Goal: Information Seeking & Learning: Learn about a topic

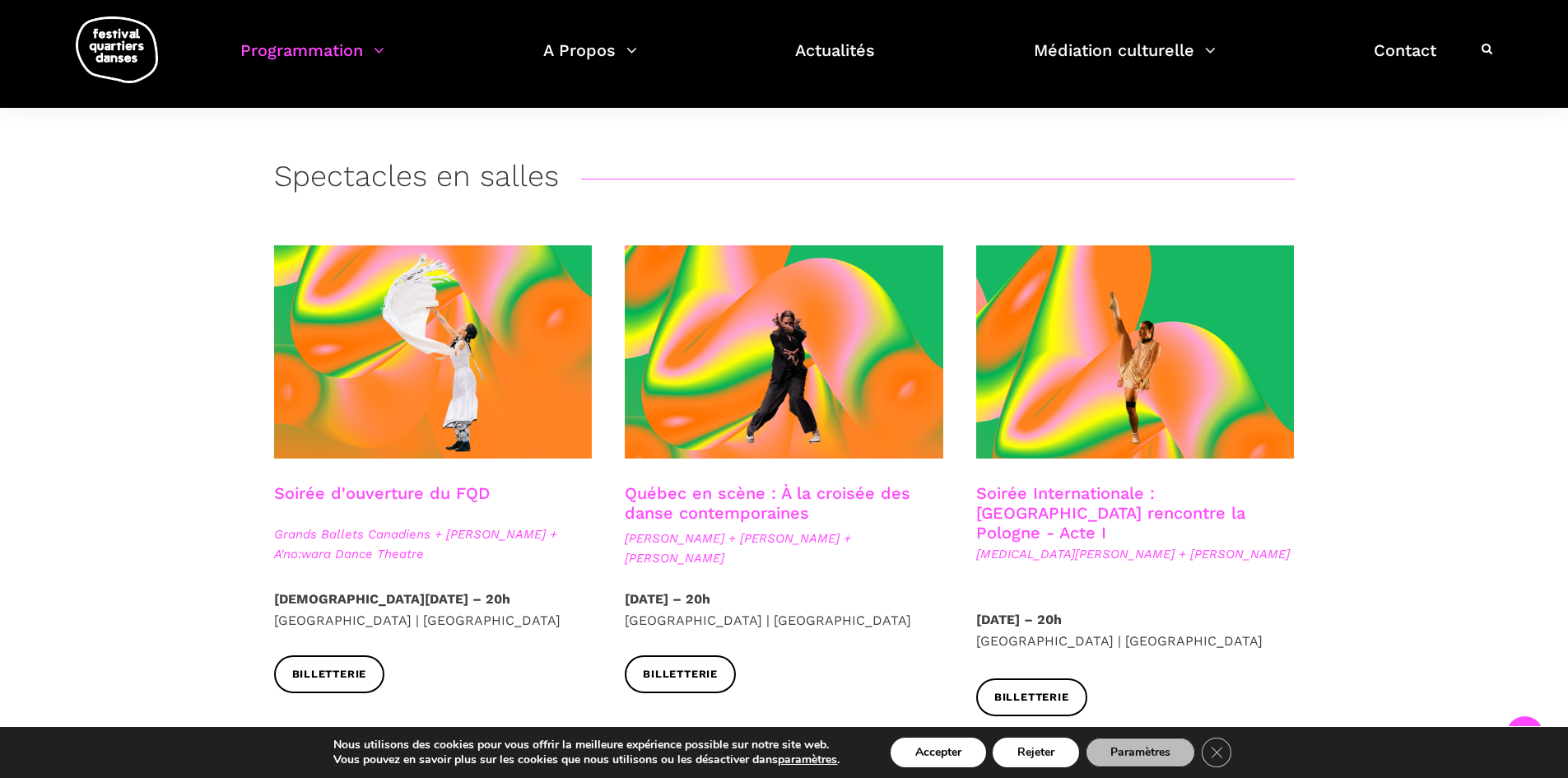
click at [1125, 545] on span "Kyra Jean Green + Janusz Orlik" at bounding box center [1135, 555] width 318 height 20
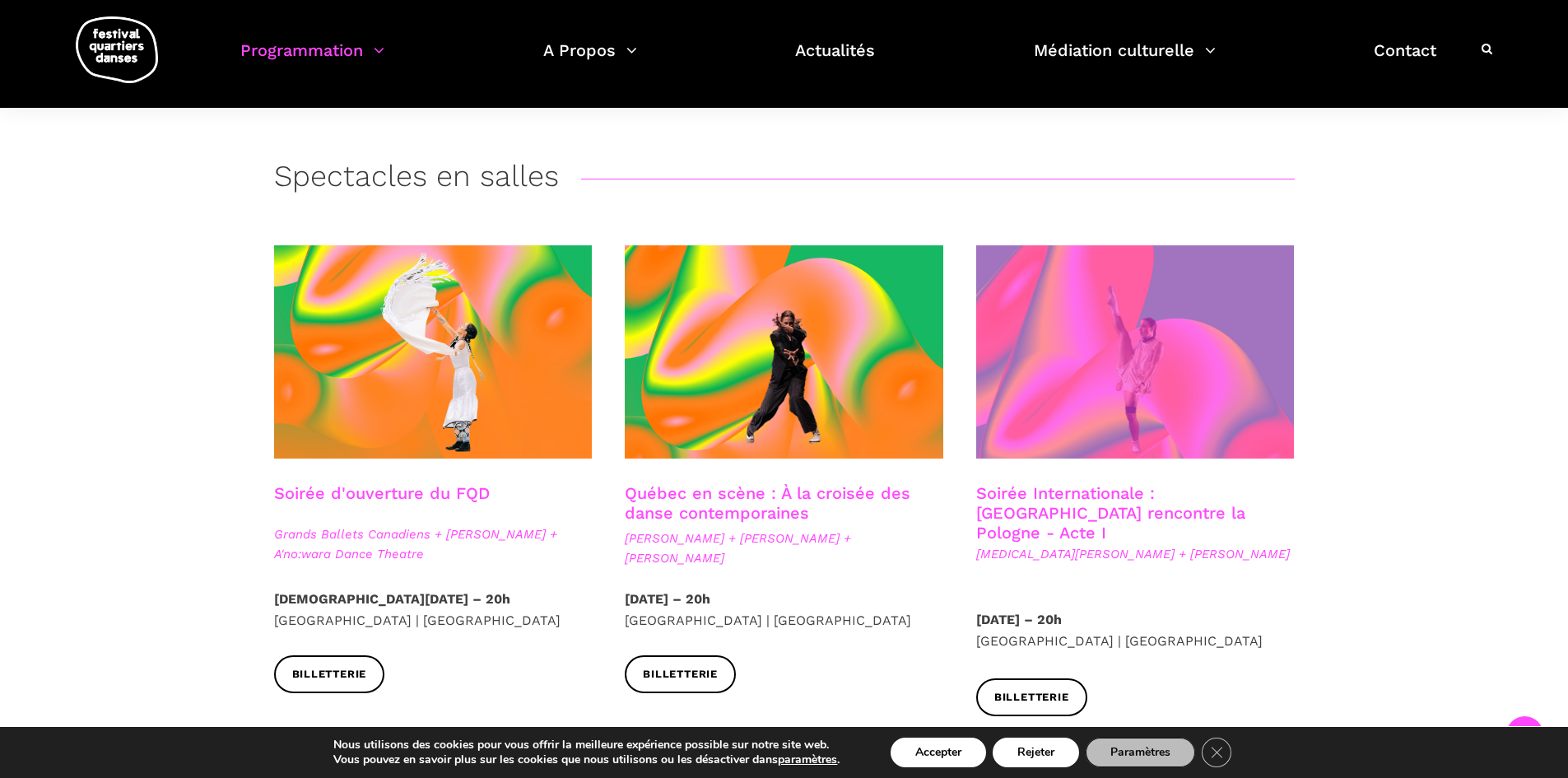
click at [1125, 418] on span at bounding box center [1135, 352] width 318 height 213
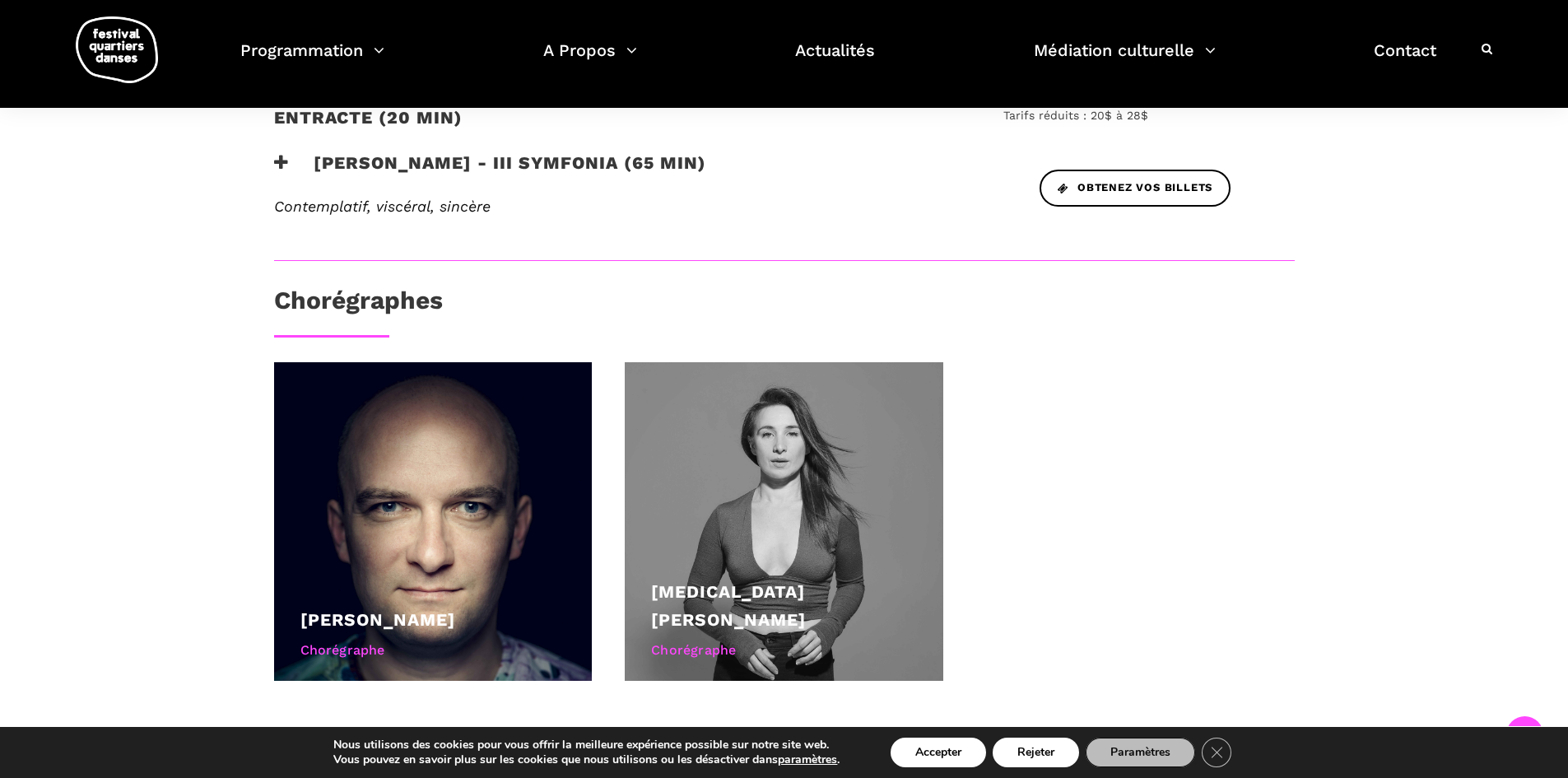
scroll to position [873, 0]
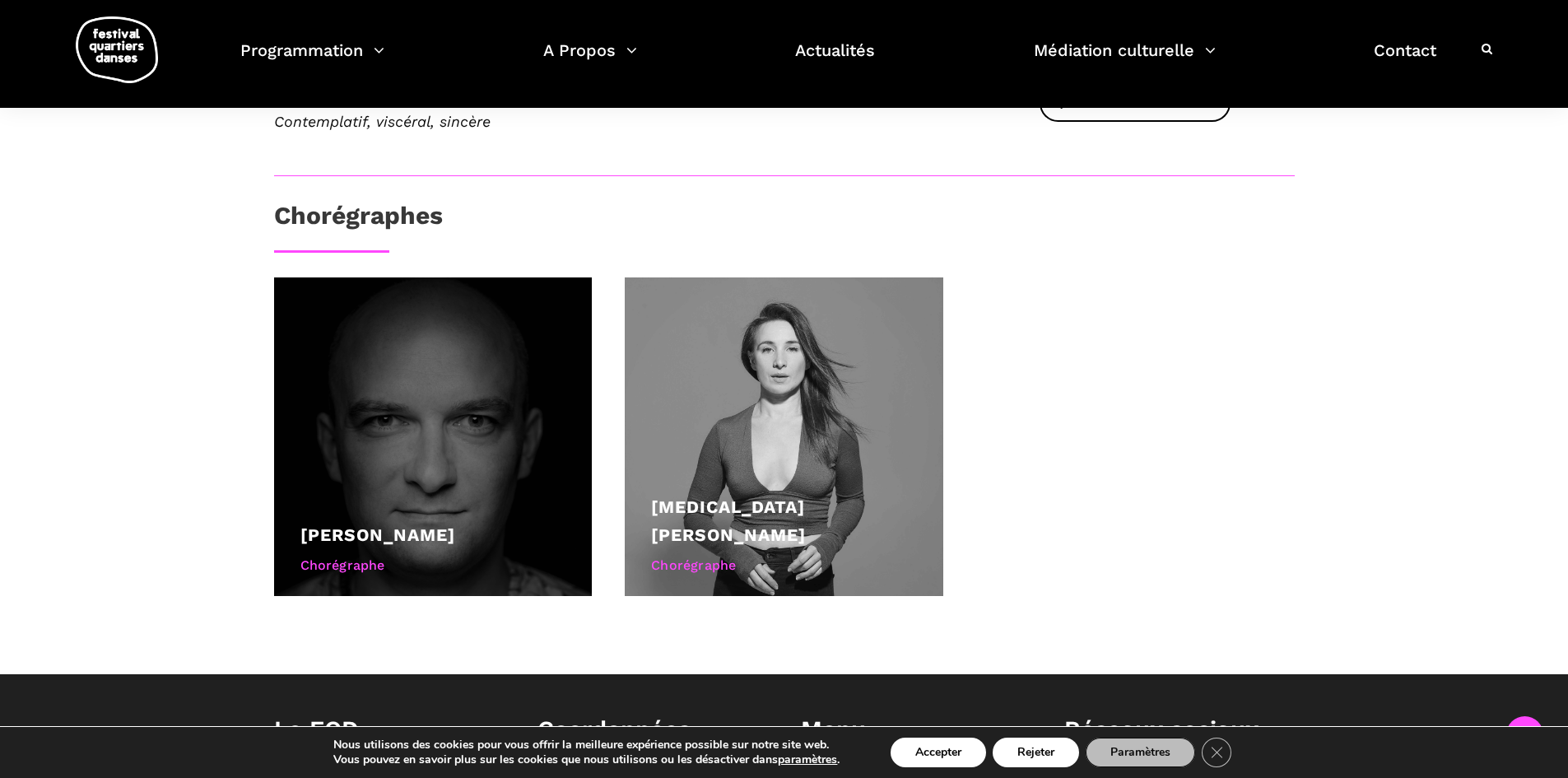
click at [366, 443] on div at bounding box center [433, 436] width 318 height 318
click at [362, 429] on div at bounding box center [433, 436] width 318 height 318
click at [375, 522] on div "Janusz Orlik" at bounding box center [434, 535] width 266 height 28
click at [336, 555] on div "Chorégraphe" at bounding box center [434, 565] width 266 height 21
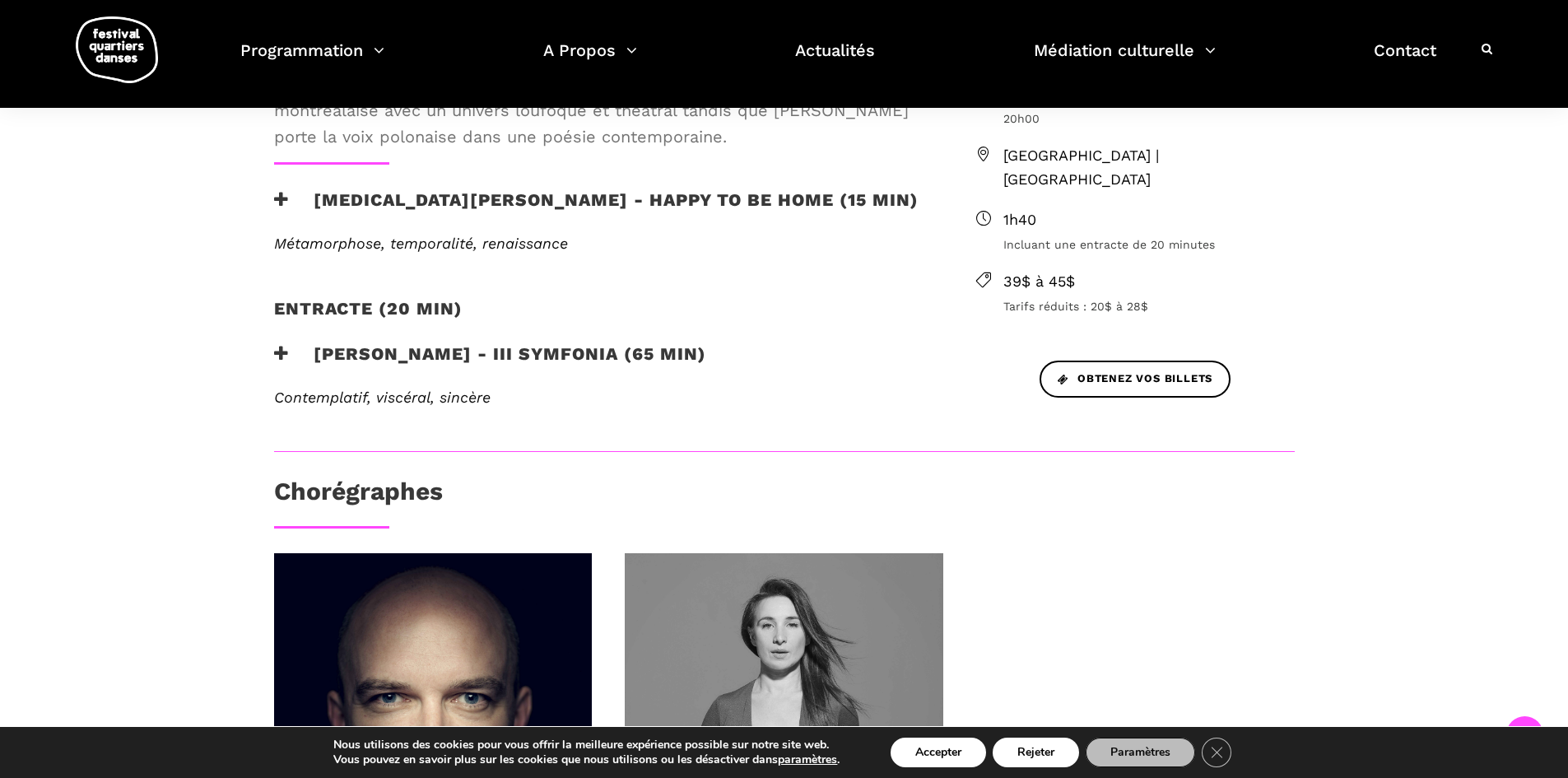
scroll to position [623, 0]
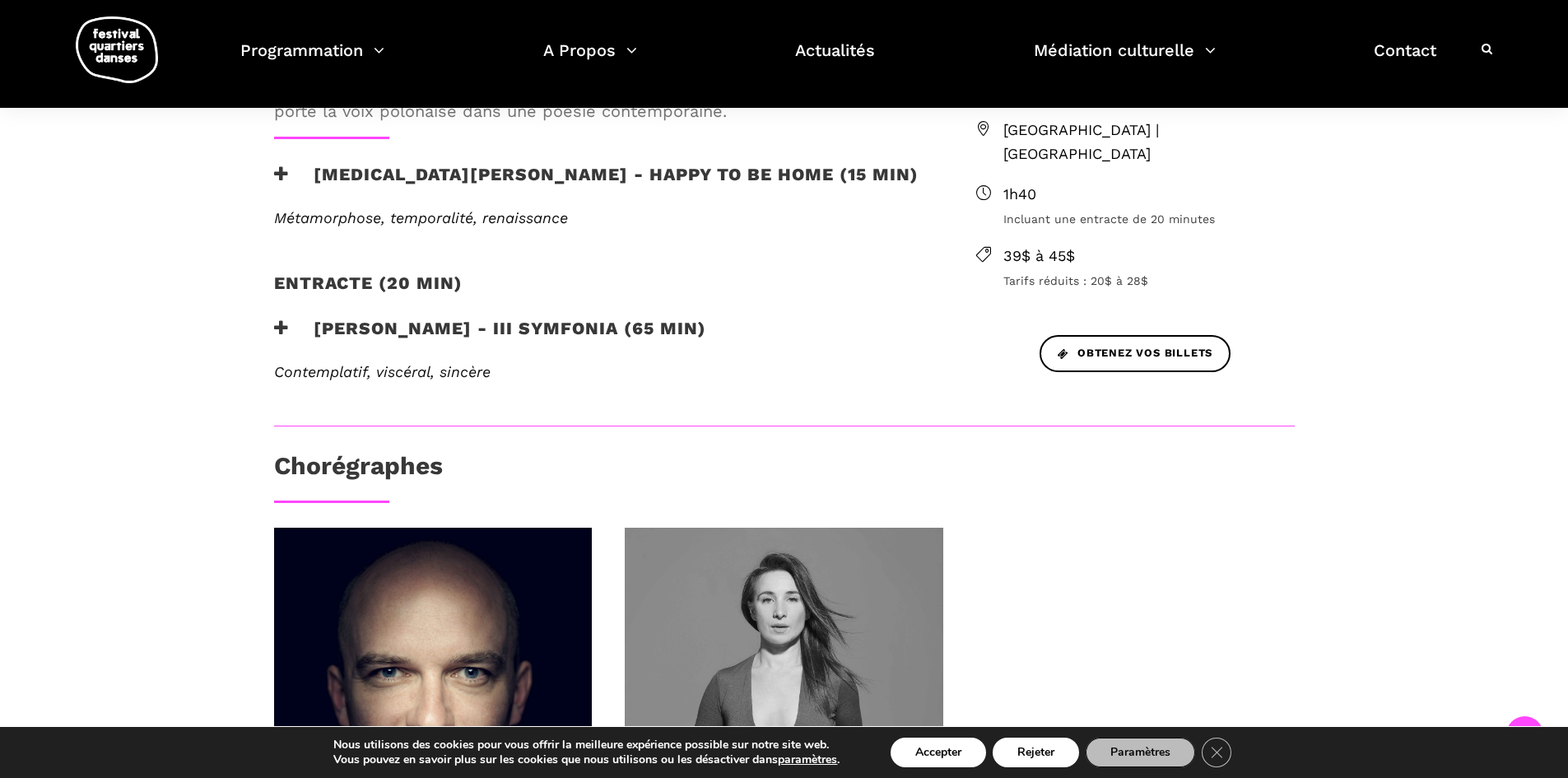
click at [366, 318] on h3 "Janusz Orlik - III Symfonia (65 min)" at bounding box center [490, 338] width 432 height 41
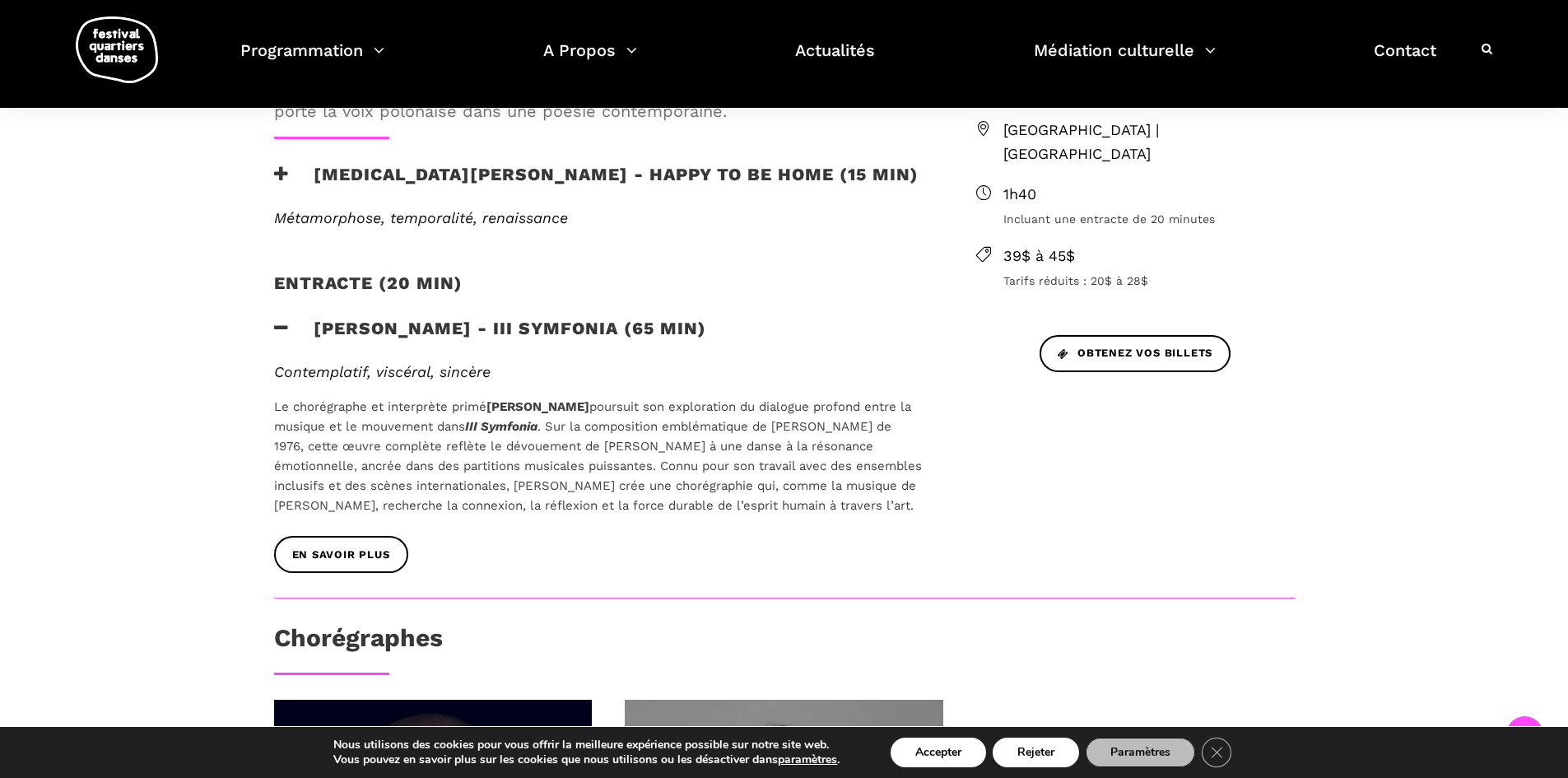
click at [591, 420] on span ". Sur la composition emblématique de Henryk Mikołaj Górecki de 1976, cette œuvr…" at bounding box center [598, 466] width 648 height 94
click at [776, 420] on span ". Sur la composition emblématique de Henryk Mikołaj Górecki de 1976, cette œuvr…" at bounding box center [598, 466] width 648 height 94
drag, startPoint x: 488, startPoint y: 352, endPoint x: 570, endPoint y: 357, distance: 82.2
click at [570, 397] on p "Le chorégraphe et interprète primé Janusz Orlik poursuit son exploration du dia…" at bounding box center [599, 456] width 649 height 119
copy p "Janusz Orlik"
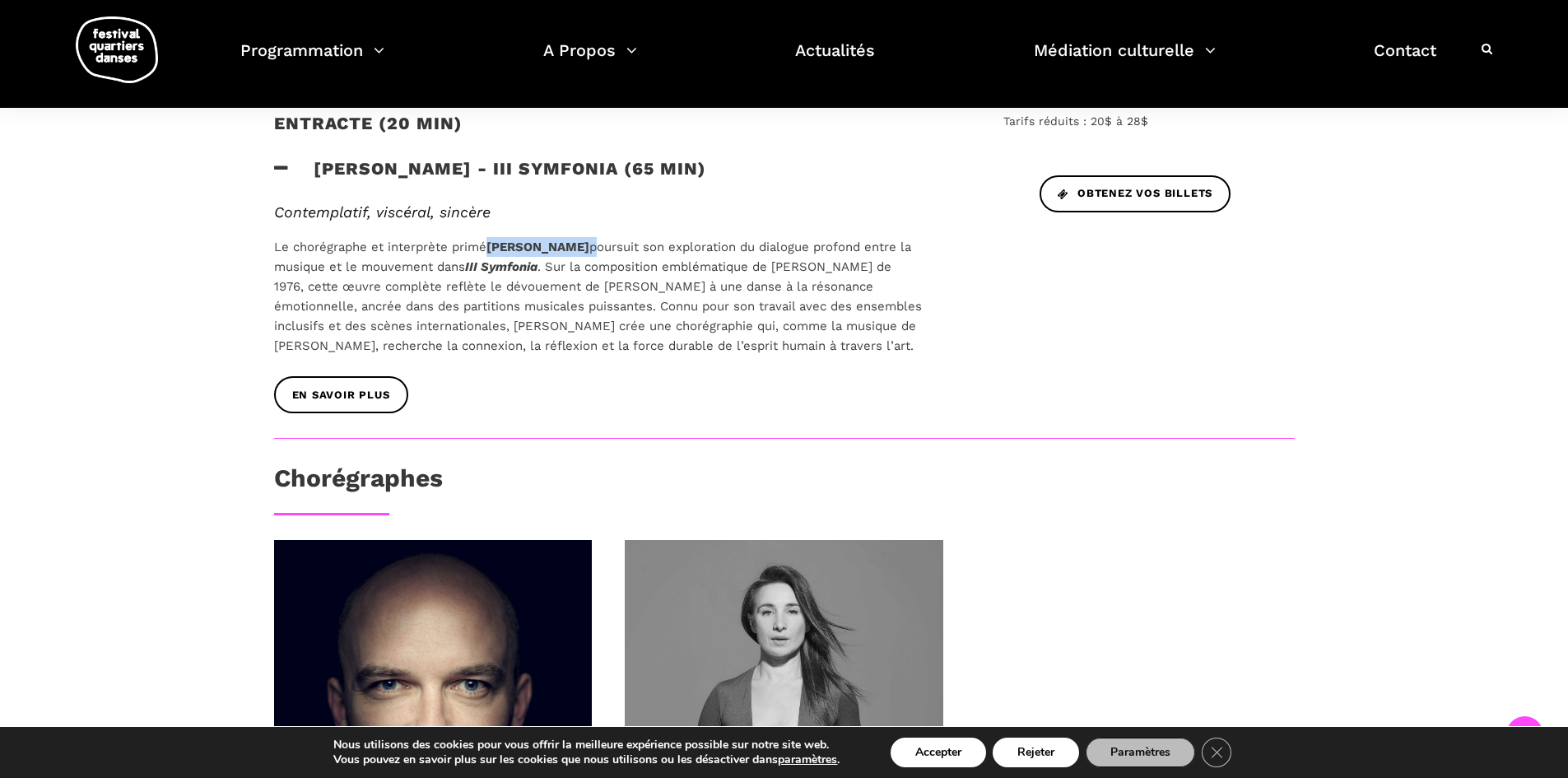
scroll to position [829, 0]
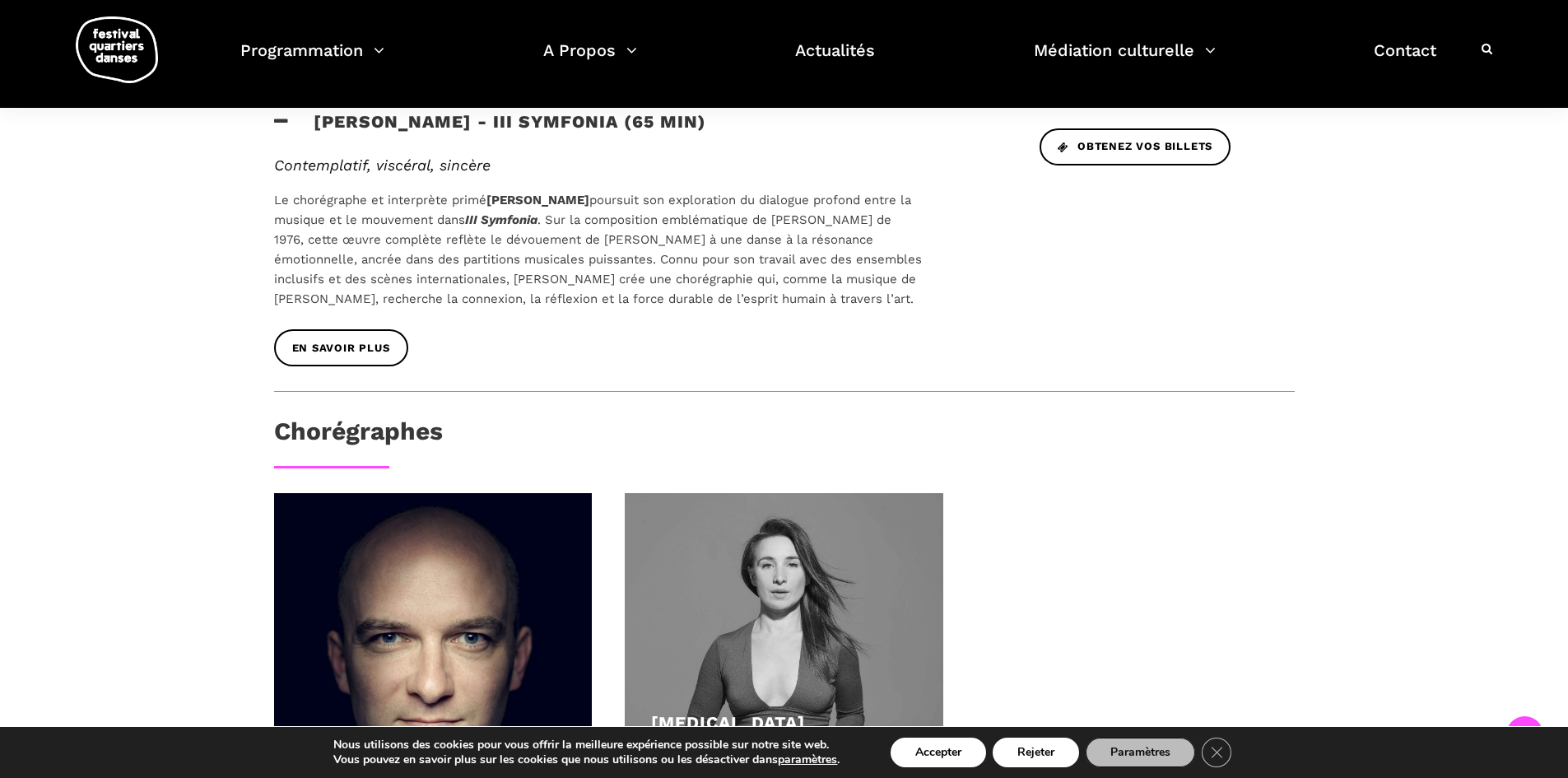
click at [859, 225] on span ". Sur la composition emblématique de Henryk Mikołaj Górecki de 1976, cette œuvr…" at bounding box center [598, 259] width 648 height 94
drag, startPoint x: 776, startPoint y: 163, endPoint x: 928, endPoint y: 171, distance: 152.2
click at [928, 171] on div "Contemplatif, viscéral, sincère Le chorégraphe et interprète primé Janusz Orlik…" at bounding box center [599, 244] width 682 height 174
copy span "Henryk Mikołaj Górecki"
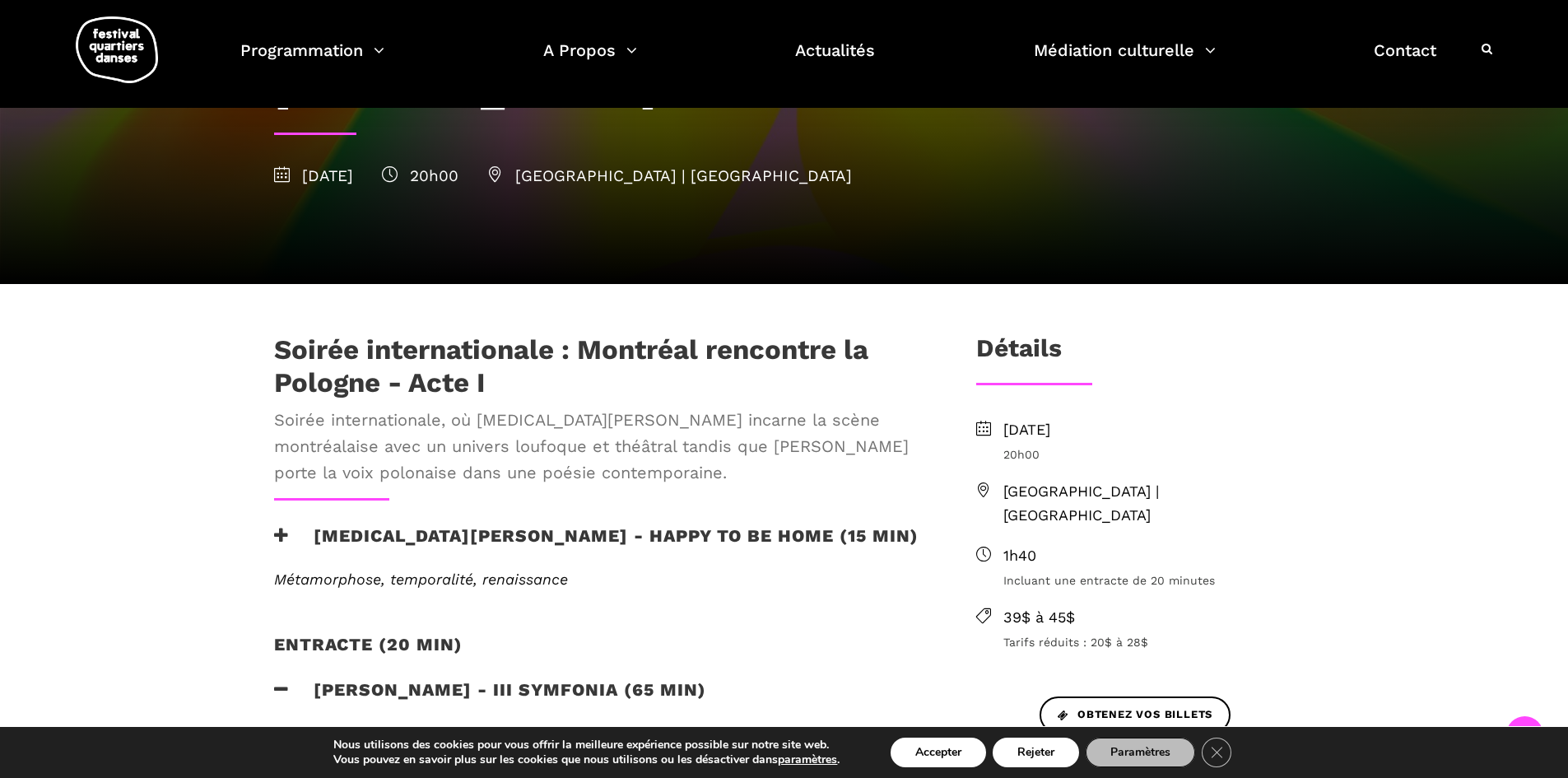
scroll to position [254, 0]
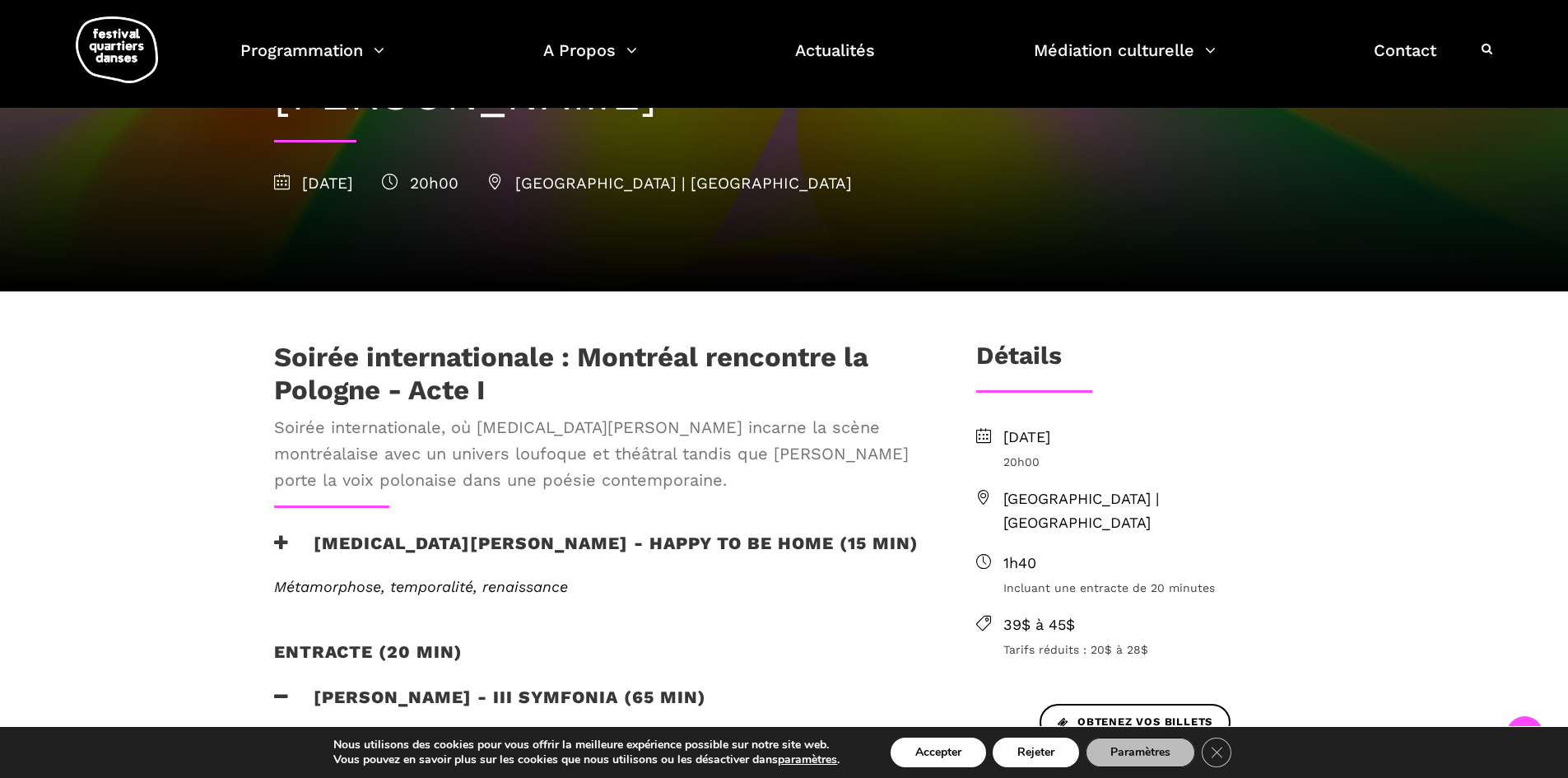
click at [591, 533] on h3 "Kyra Jean Green - Happy to be home (15 min)" at bounding box center [596, 553] width 645 height 41
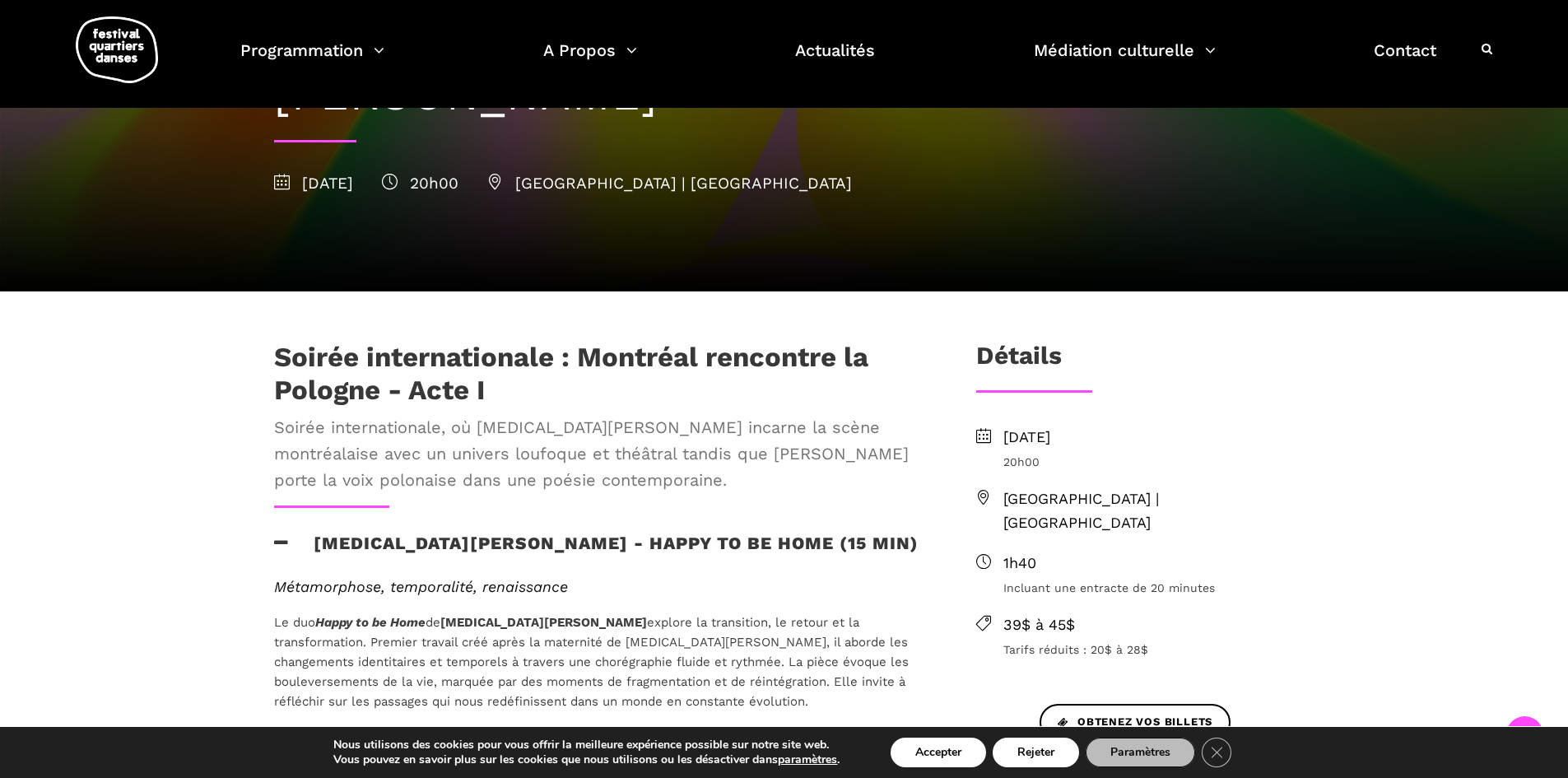
click at [373, 742] on span "EN SAVOIR PLUS" at bounding box center [341, 751] width 98 height 17
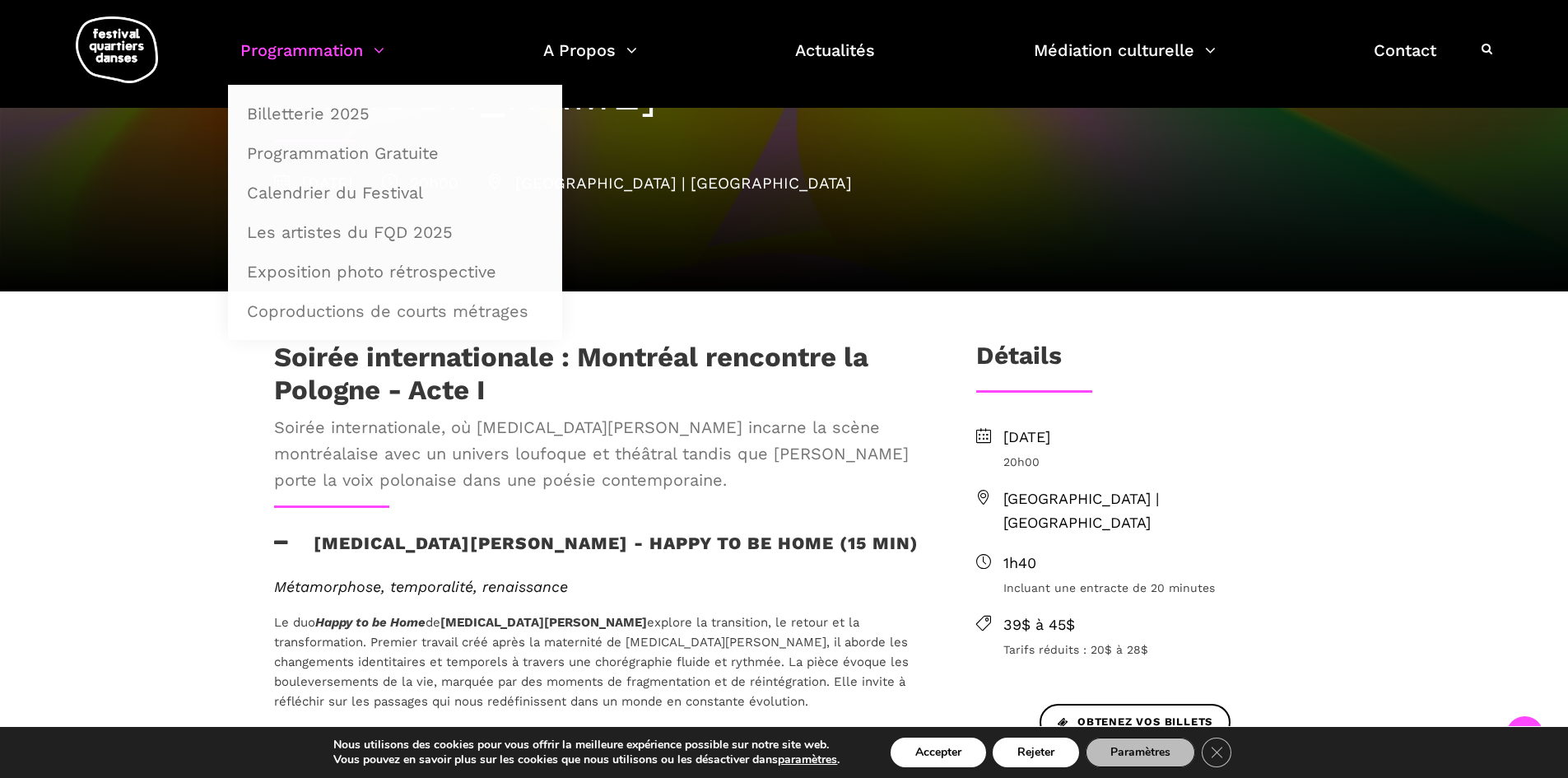
click at [369, 64] on link "Programmation" at bounding box center [313, 60] width 144 height 48
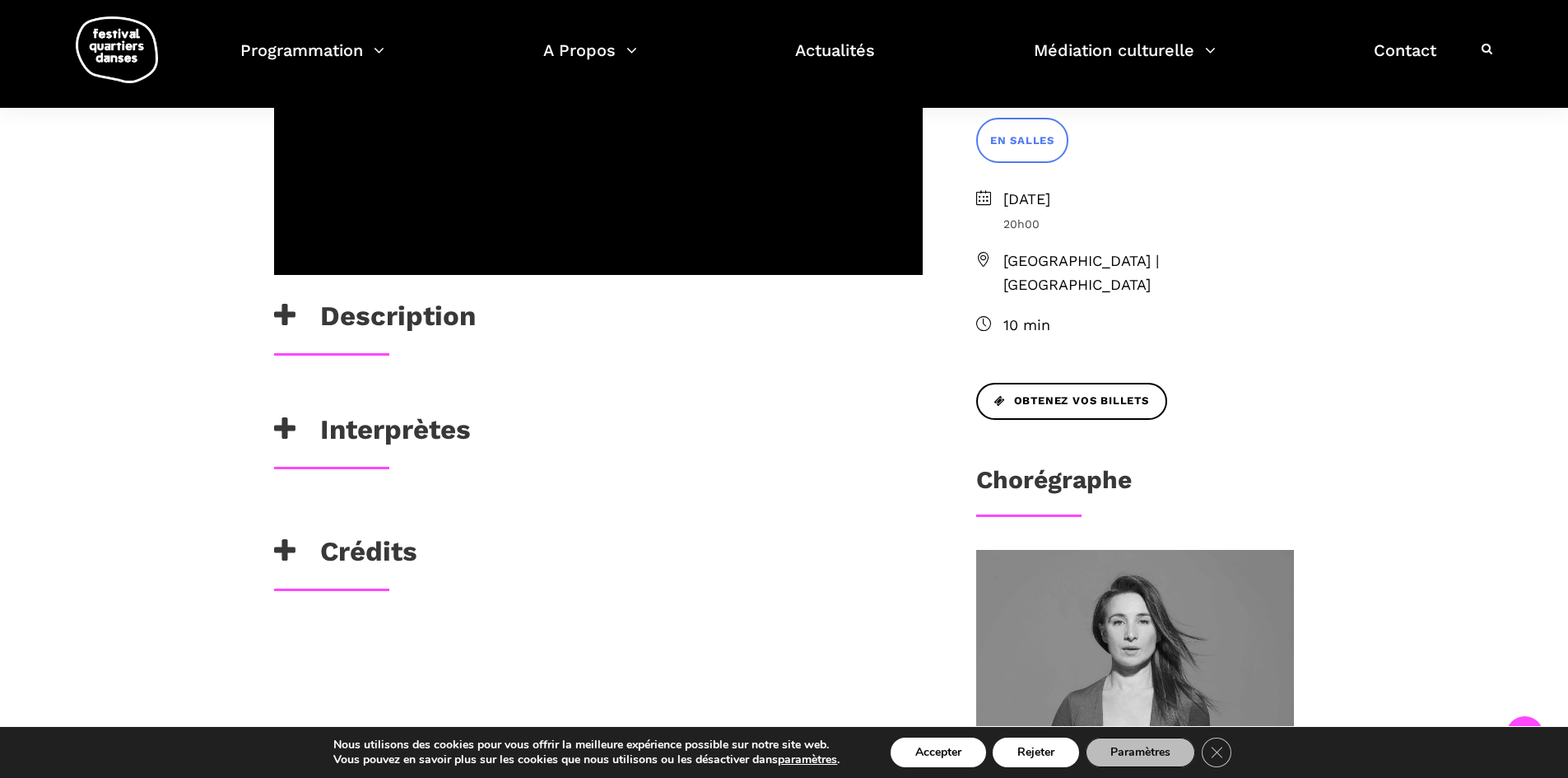
scroll to position [537, 0]
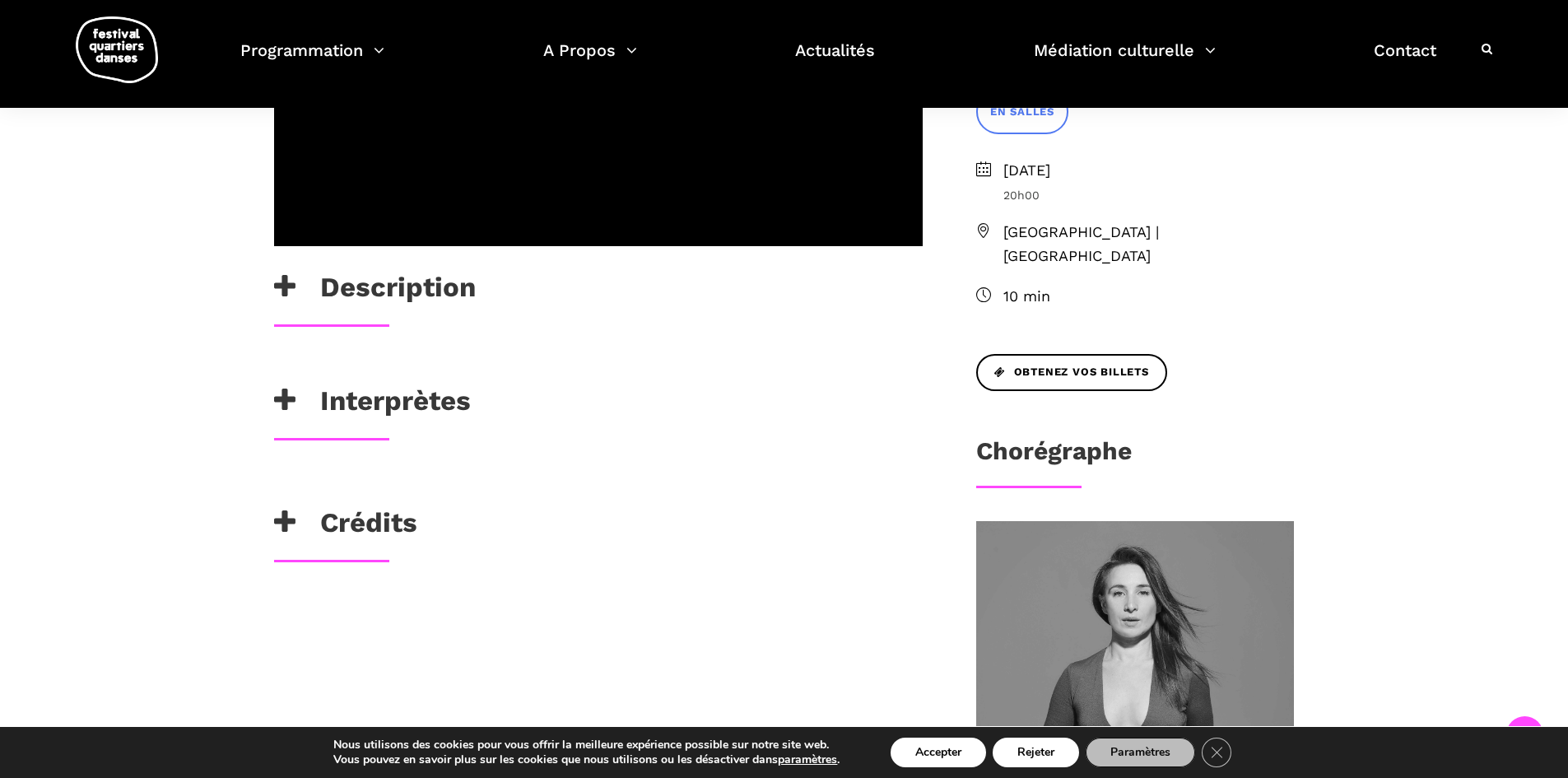
click at [378, 385] on h3 "Interprètes" at bounding box center [373, 405] width 197 height 41
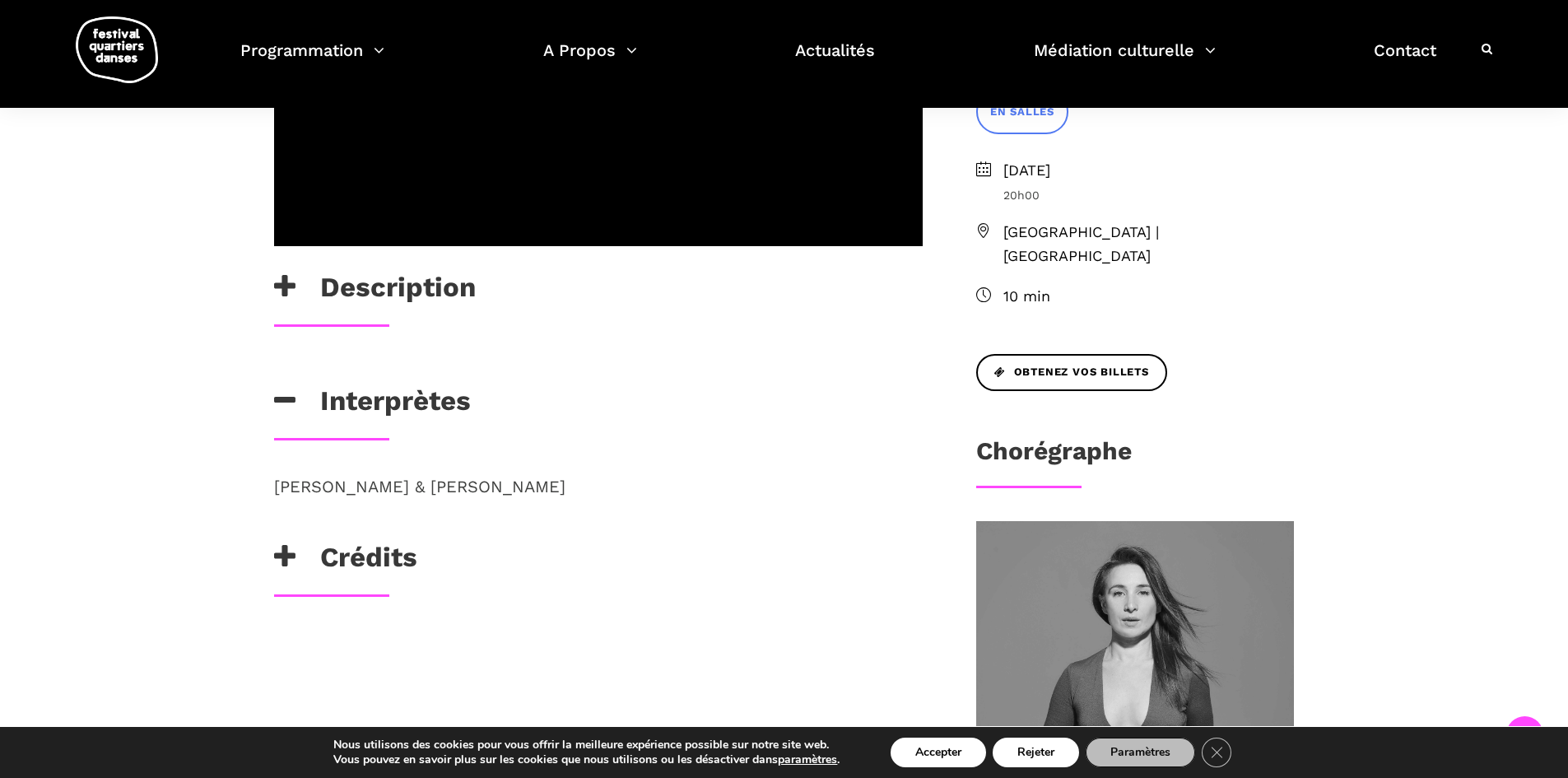
copy p "[PERSON_NAME] & [PERSON_NAME]"
drag, startPoint x: 273, startPoint y: 432, endPoint x: 565, endPoint y: 430, distance: 292.0
click at [565, 473] on div "[PERSON_NAME] & [PERSON_NAME]" at bounding box center [599, 507] width 682 height 67
click at [366, 541] on h3 "Crédits" at bounding box center [346, 561] width 143 height 41
drag, startPoint x: 476, startPoint y: 589, endPoint x: 624, endPoint y: 589, distance: 148.0
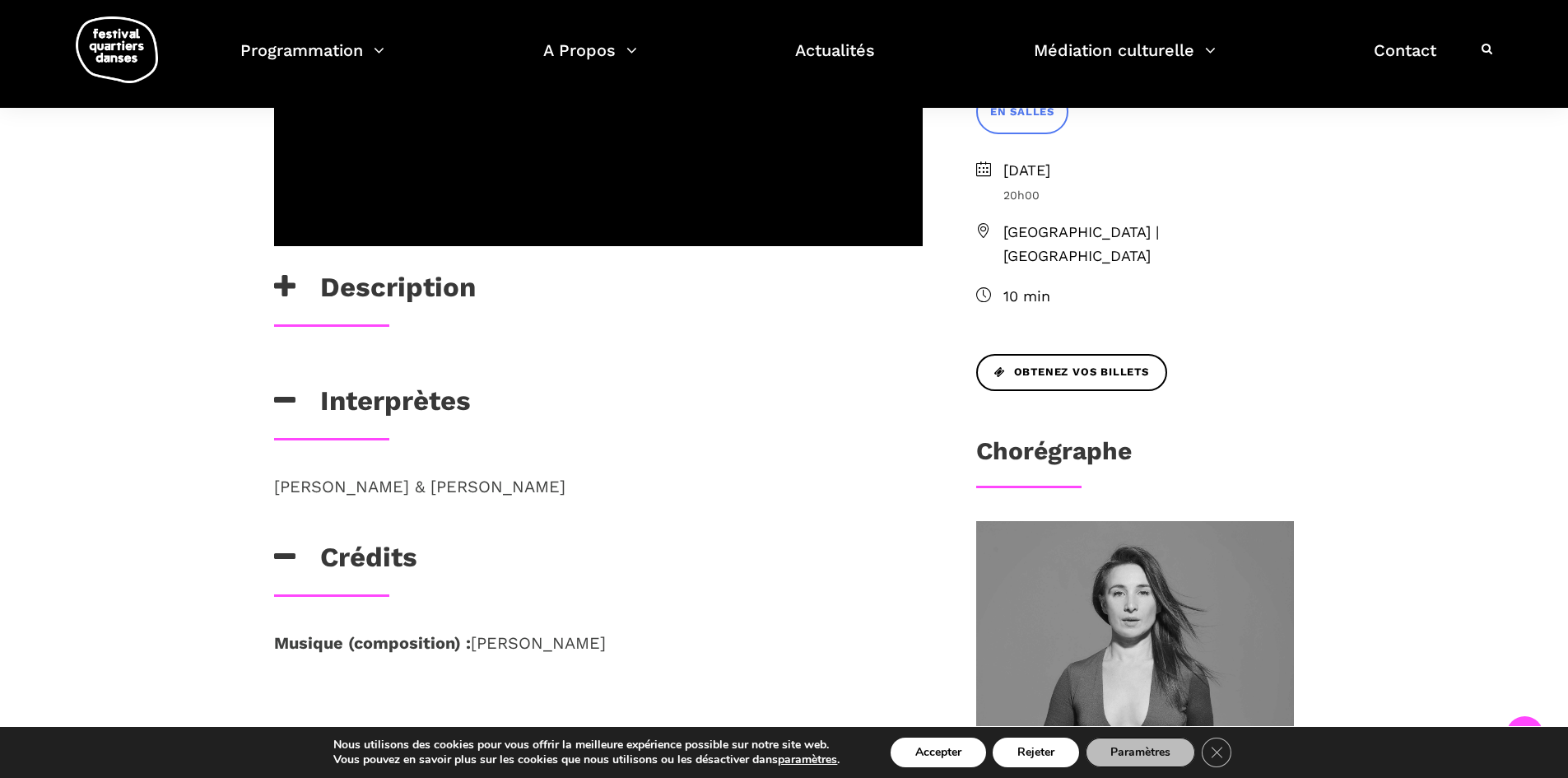
click at [624, 630] on p "Musique (composition) : Pascal Champagne" at bounding box center [599, 643] width 649 height 26
copy p "Pascal Champagne"
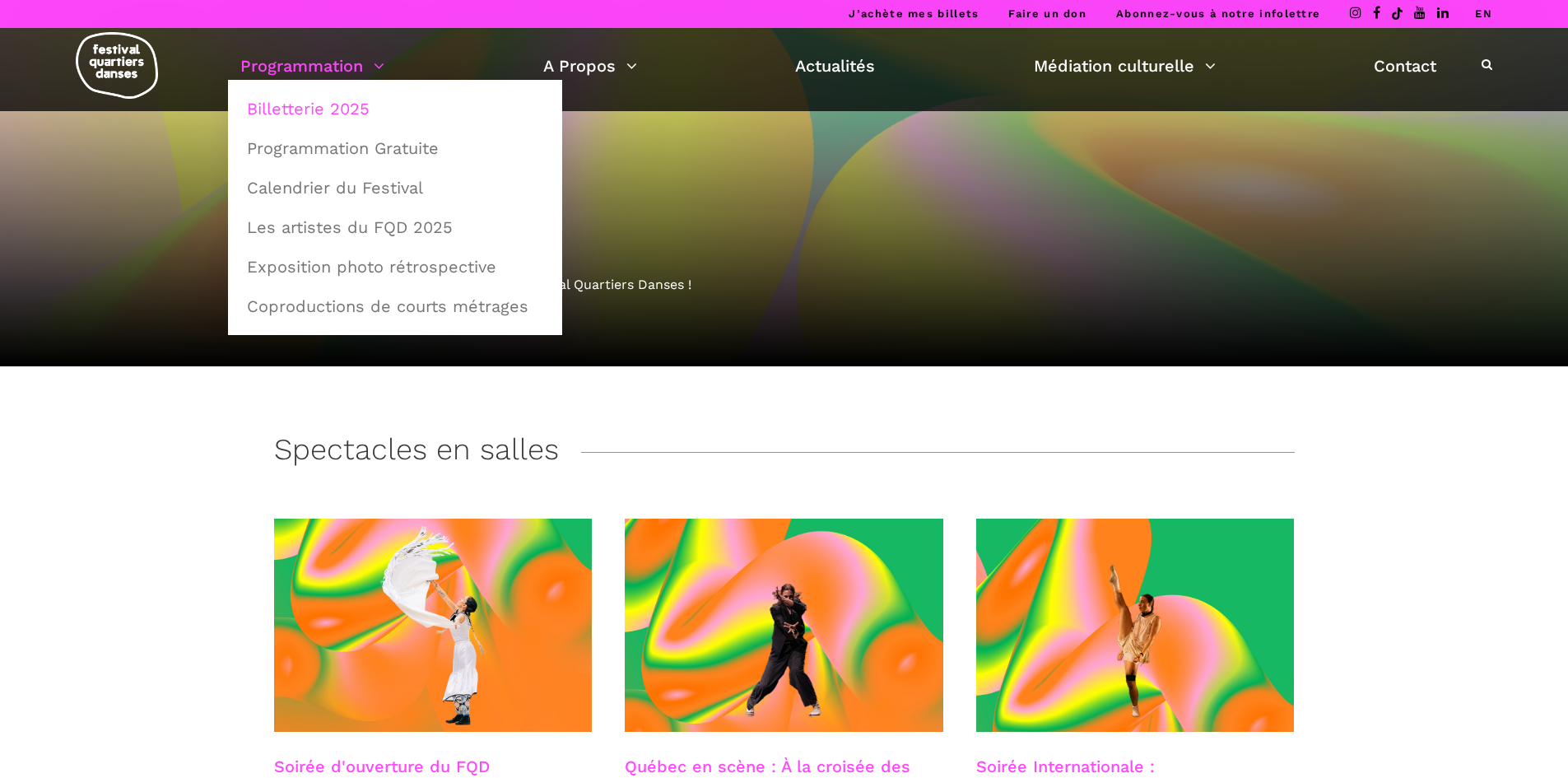
click at [373, 72] on link "Programmation" at bounding box center [313, 66] width 144 height 28
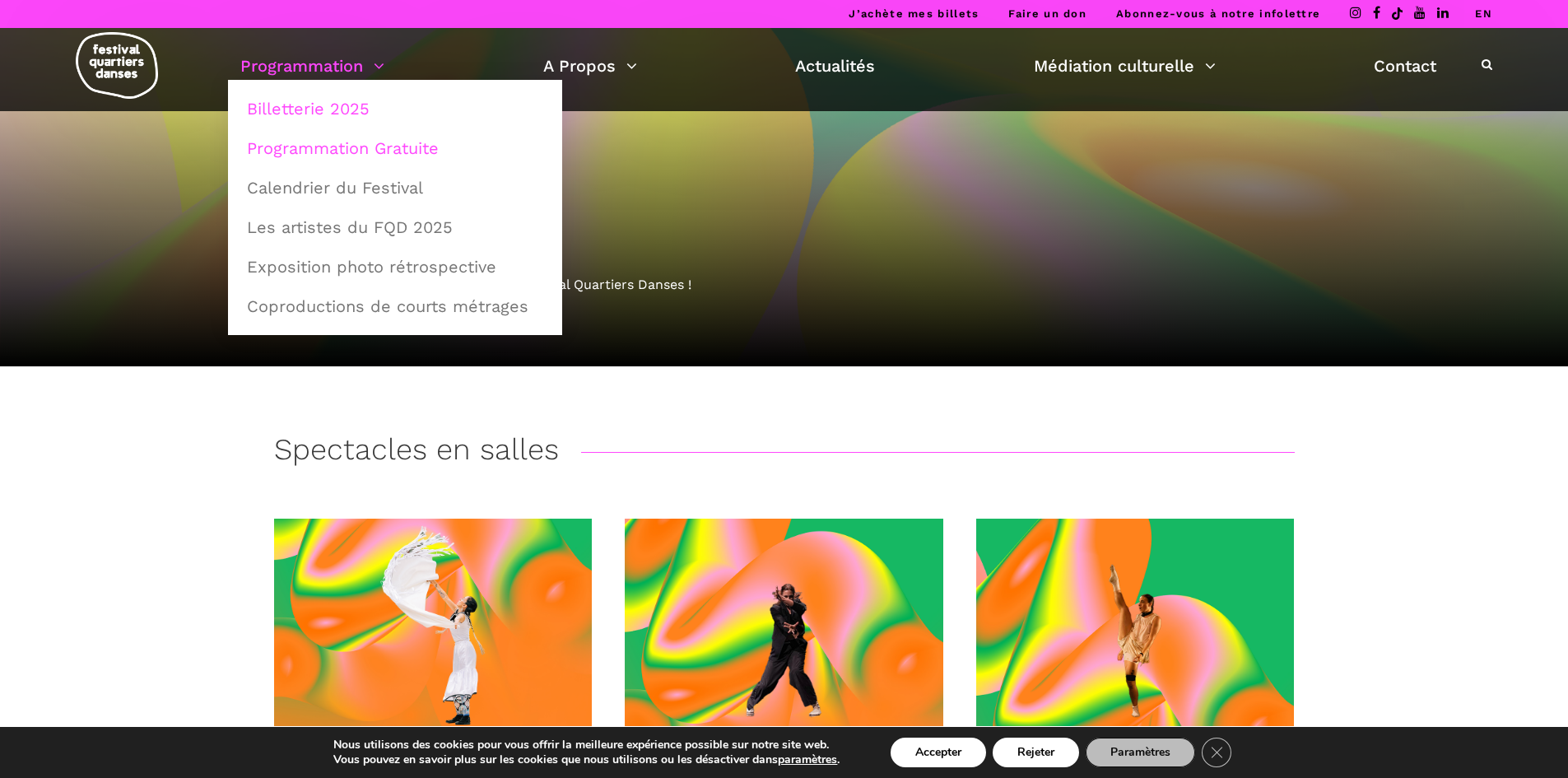
click at [366, 140] on link "Programmation Gratuite" at bounding box center [395, 149] width 316 height 38
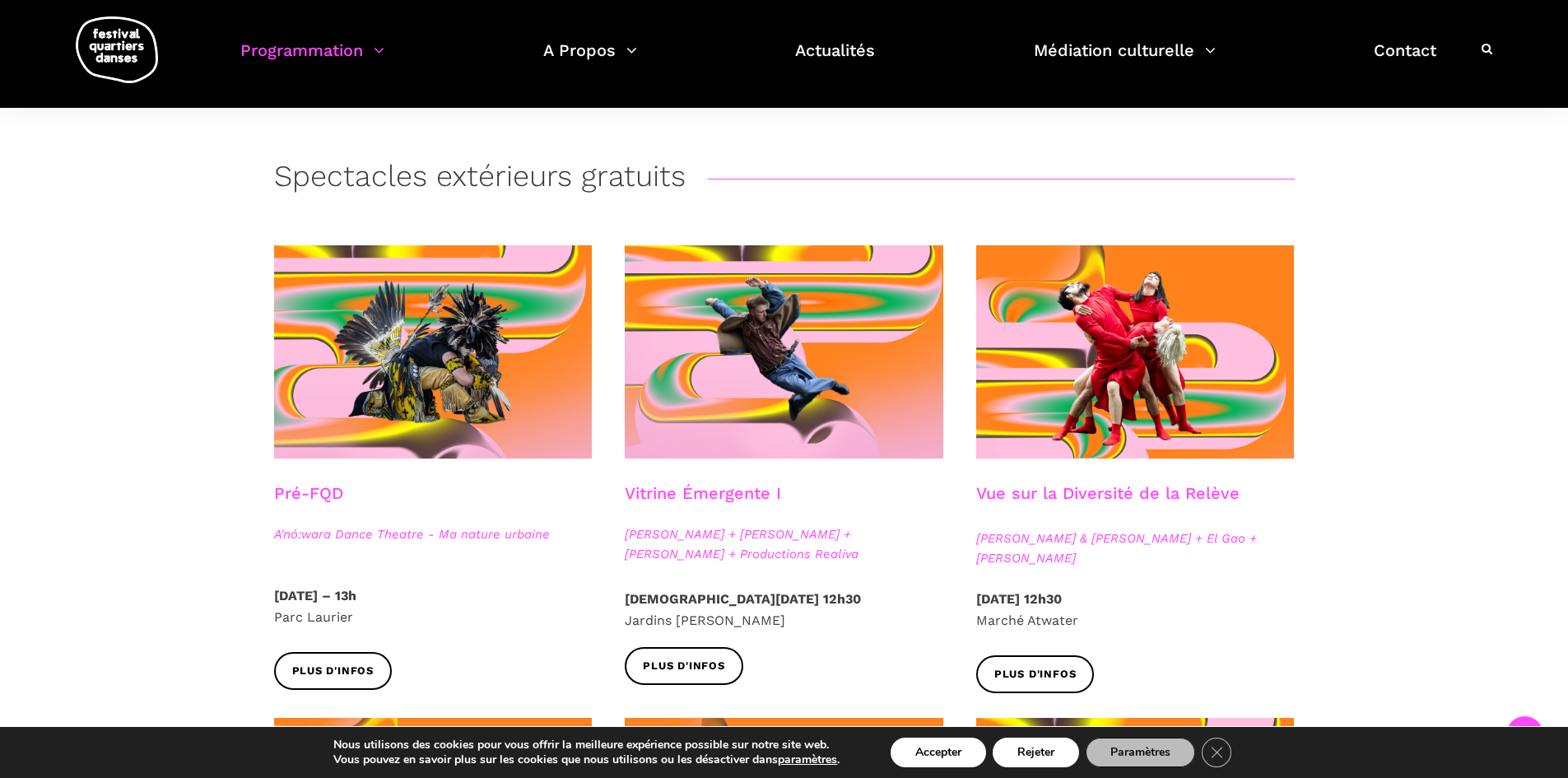
scroll to position [270, 0]
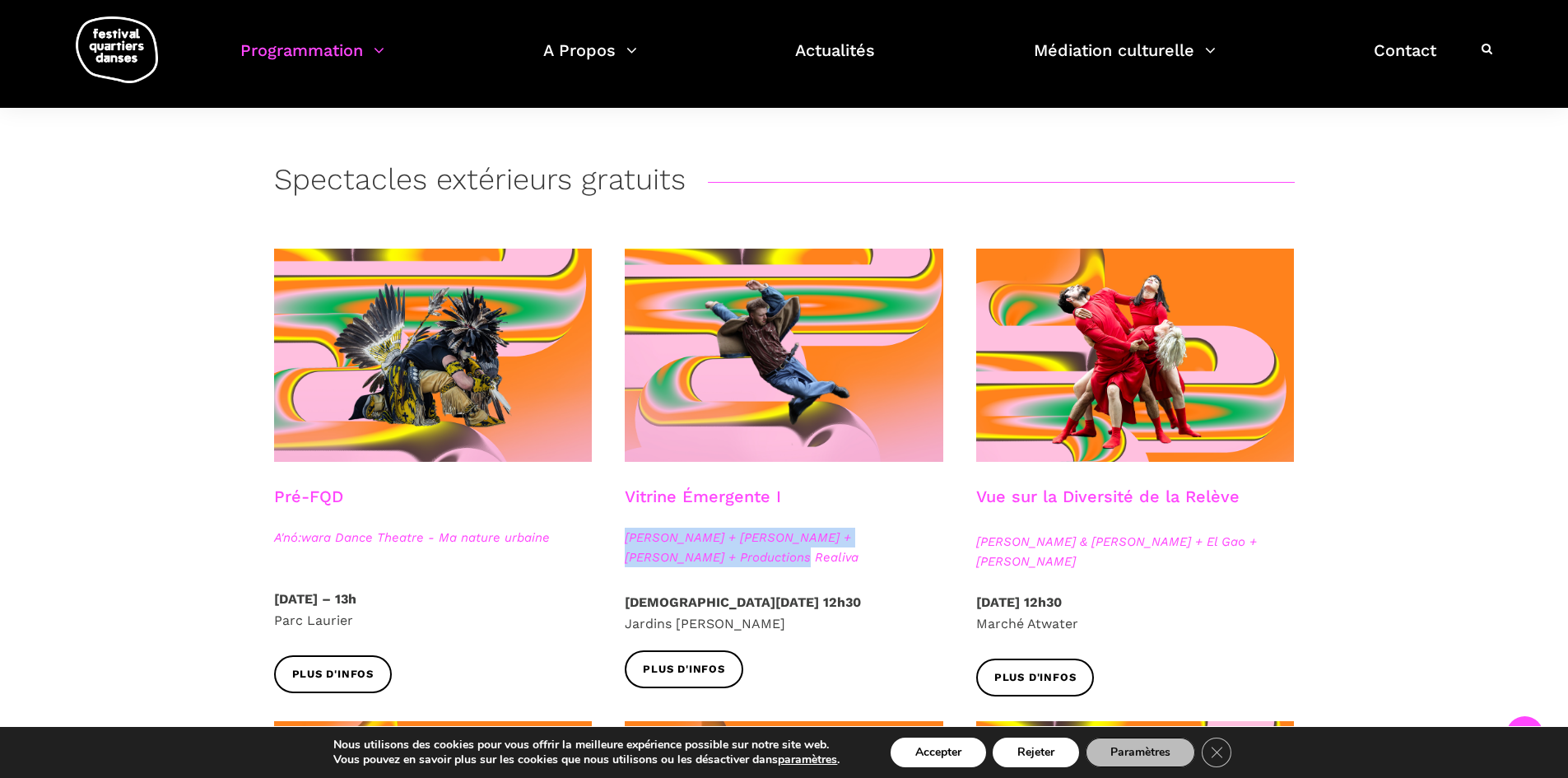
drag, startPoint x: 612, startPoint y: 532, endPoint x: 745, endPoint y: 555, distance: 135.0
click at [745, 555] on div "Vitrine Émergente I Jake Poloz + Lamont + Morgane Guillou + Productions Realiva" at bounding box center [784, 540] width 352 height 106
copy span "[PERSON_NAME] + [PERSON_NAME] + [PERSON_NAME] + Productions Realiva"
drag, startPoint x: 1308, startPoint y: 509, endPoint x: 1261, endPoint y: 561, distance: 70.1
click at [1261, 561] on div "Vue sur la Diversité de la Relève Athena Lucie Assamba & Leah Danga + El Gao + …" at bounding box center [1136, 540] width 352 height 106
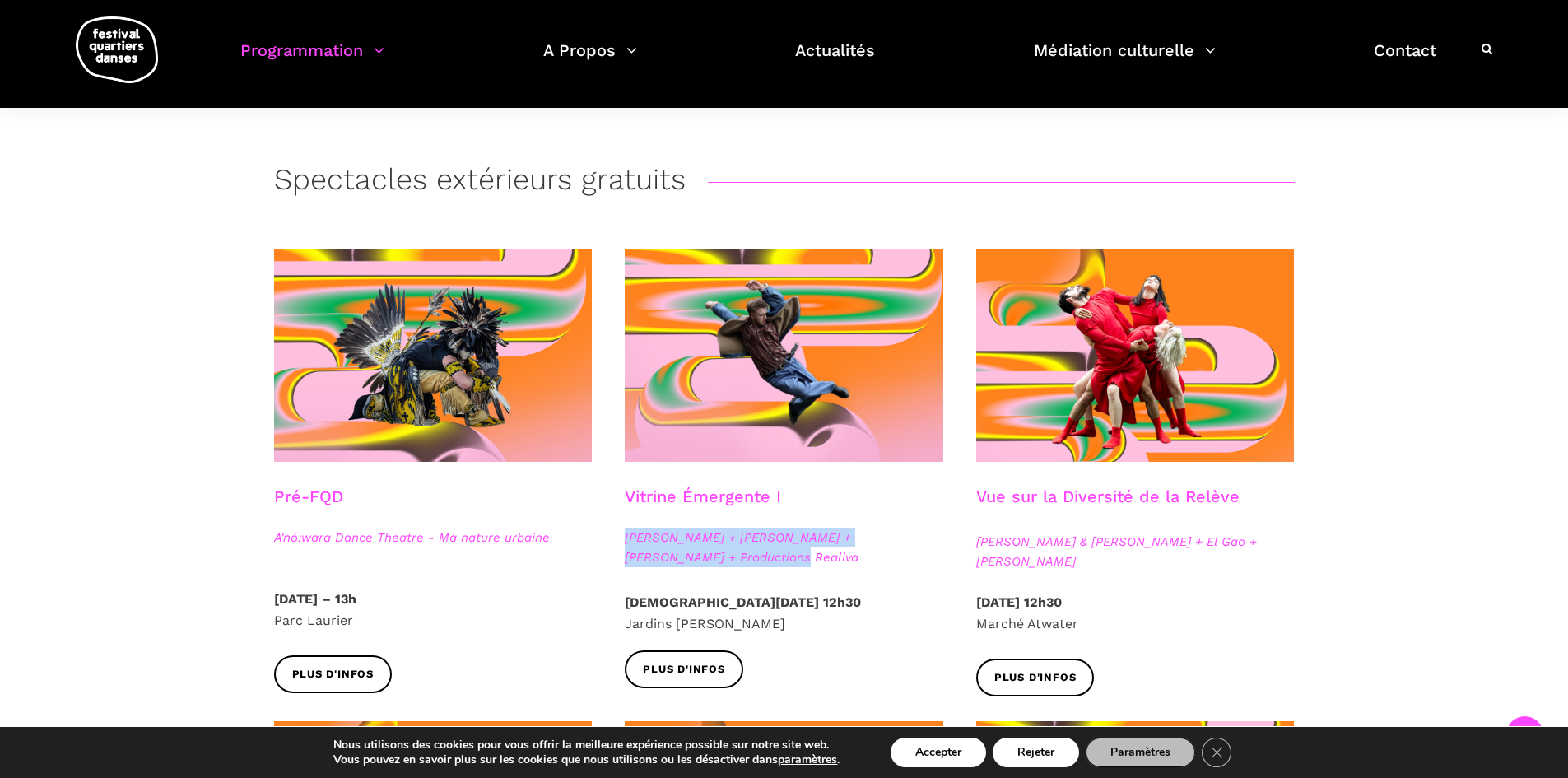
copy div "[PERSON_NAME] & [PERSON_NAME] + El Gao + [PERSON_NAME]"
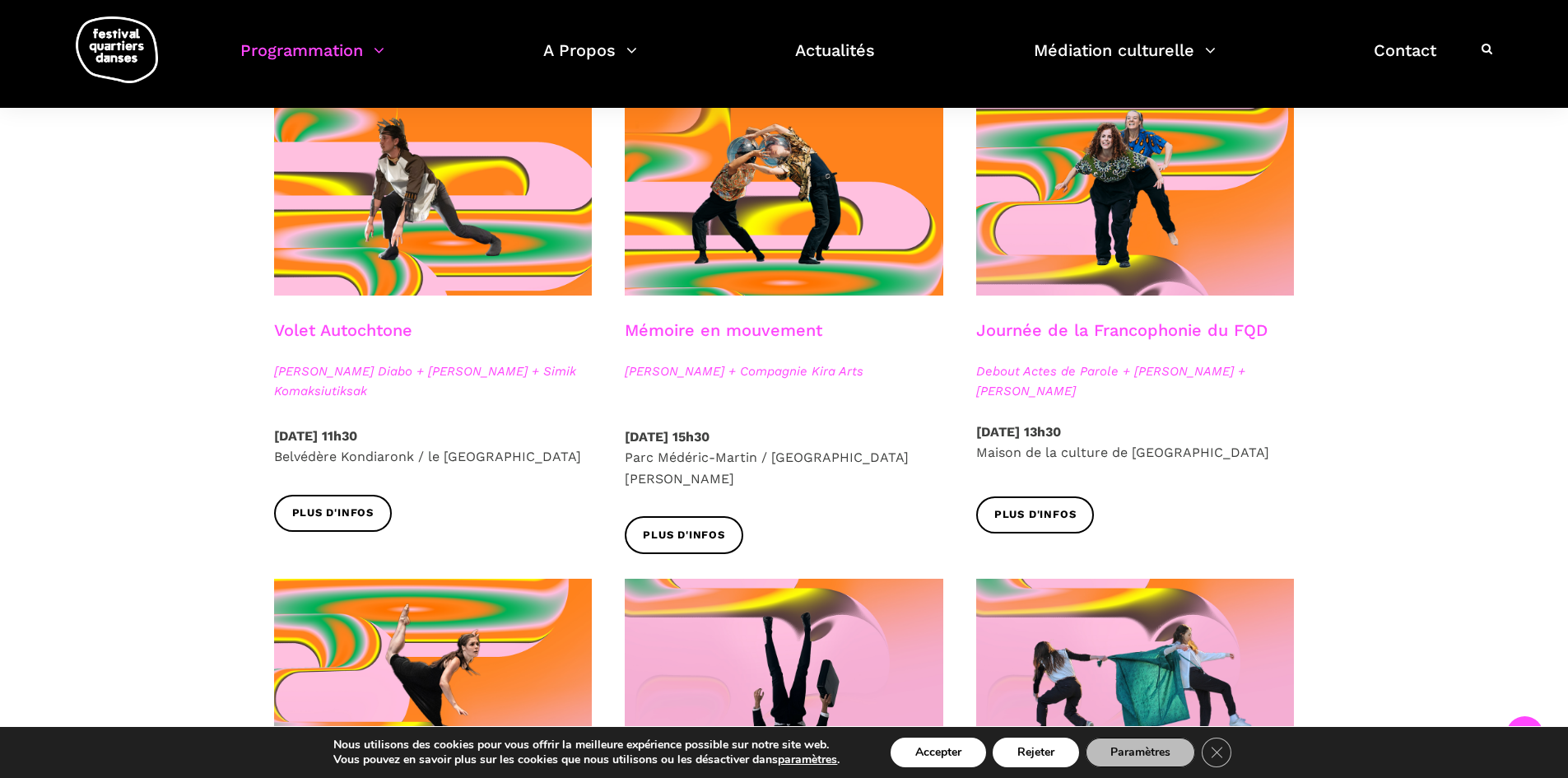
scroll to position [926, 0]
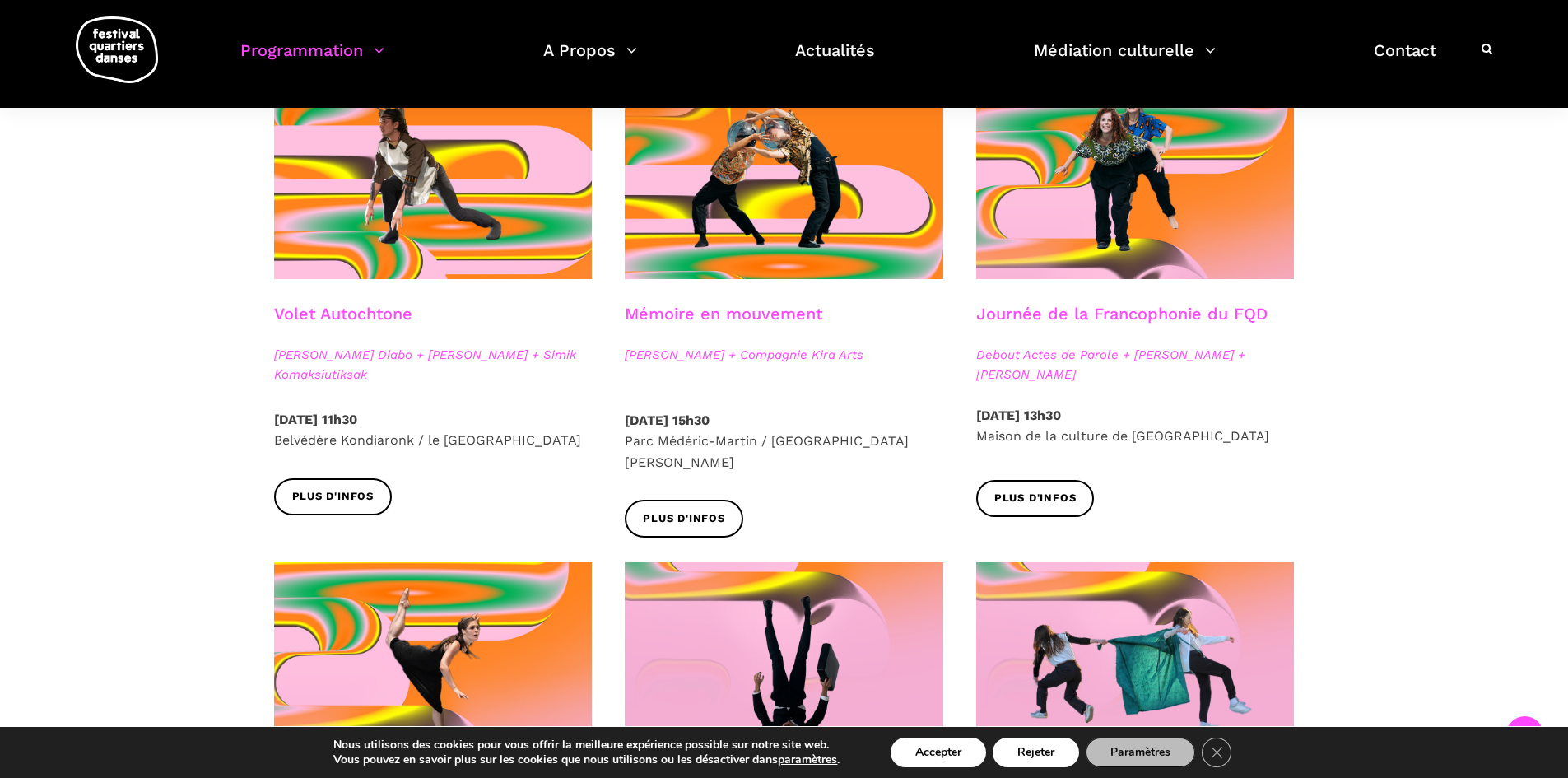
drag, startPoint x: 253, startPoint y: 340, endPoint x: 364, endPoint y: 374, distance: 116.1
click at [364, 374] on div "Spectacles extérieurs gratuits Pré-FQD A'nó:wara Dance Theatre - Ma nature urba…" at bounding box center [785, 493] width 1087 height 1972
copy div "Volet Autochtone Marshall Kahente Diabo + Ryleigh Mayo + Simik Komaksiutiksak"
drag, startPoint x: 962, startPoint y: 332, endPoint x: 1026, endPoint y: 369, distance: 73.9
click at [1026, 369] on div "Journée de la Francophonie du FQD Debout Actes de Parole + Taafé Fanga + Cather…" at bounding box center [1136, 354] width 352 height 101
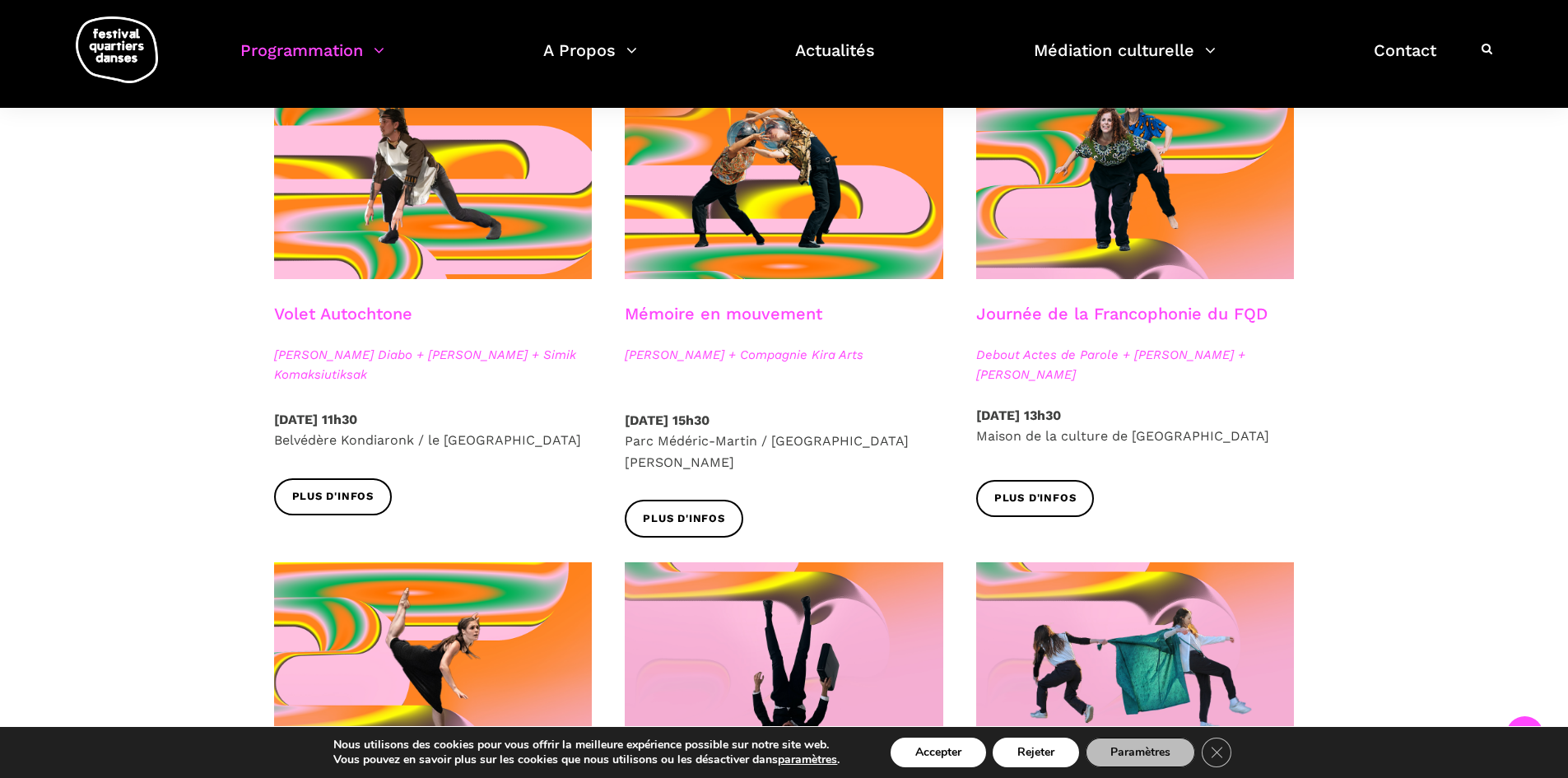
copy div "Journée de la Francophonie du FQD Debout Actes de Parole + Taafé Fanga + Cather…"
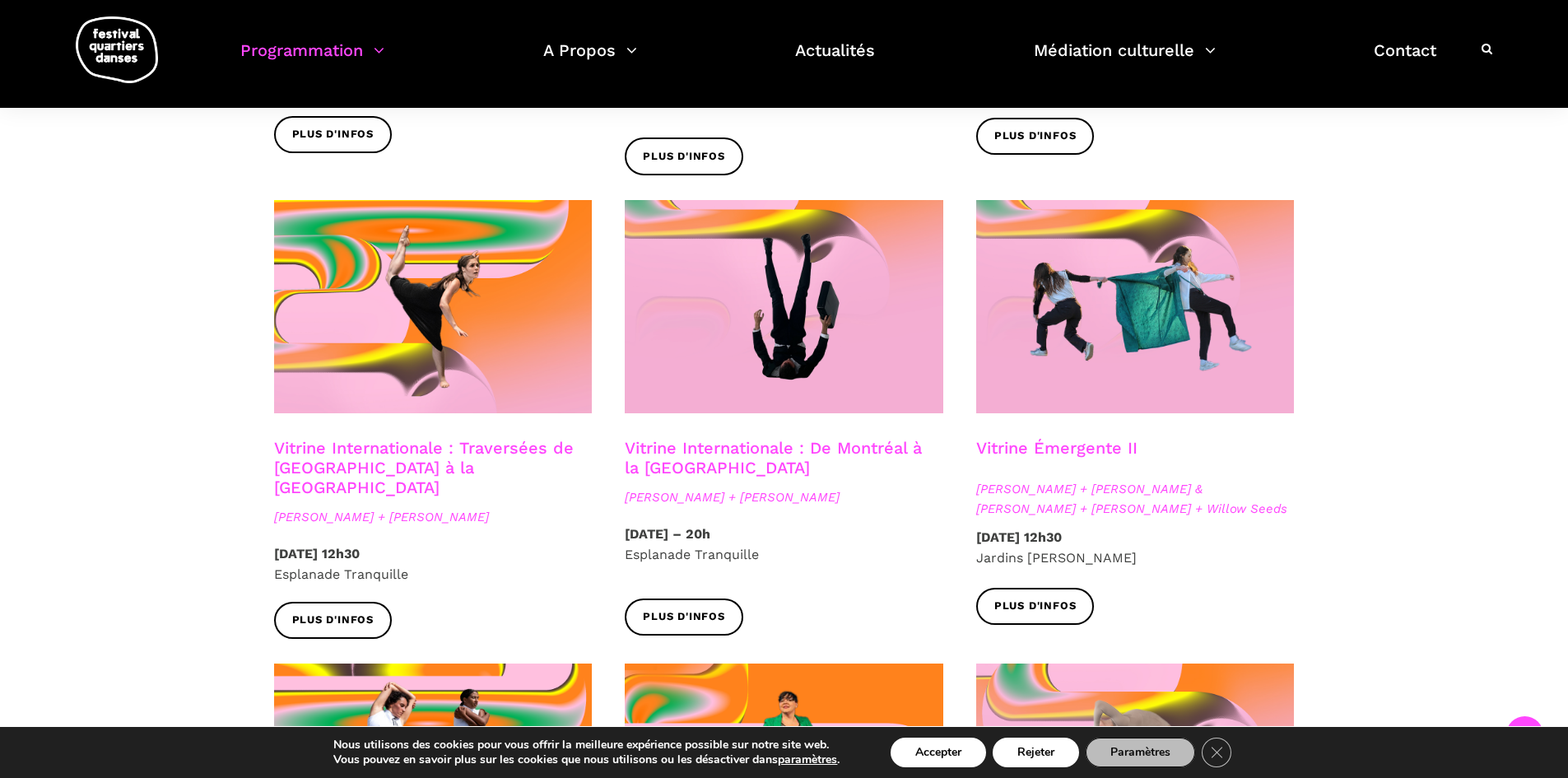
scroll to position [1298, 0]
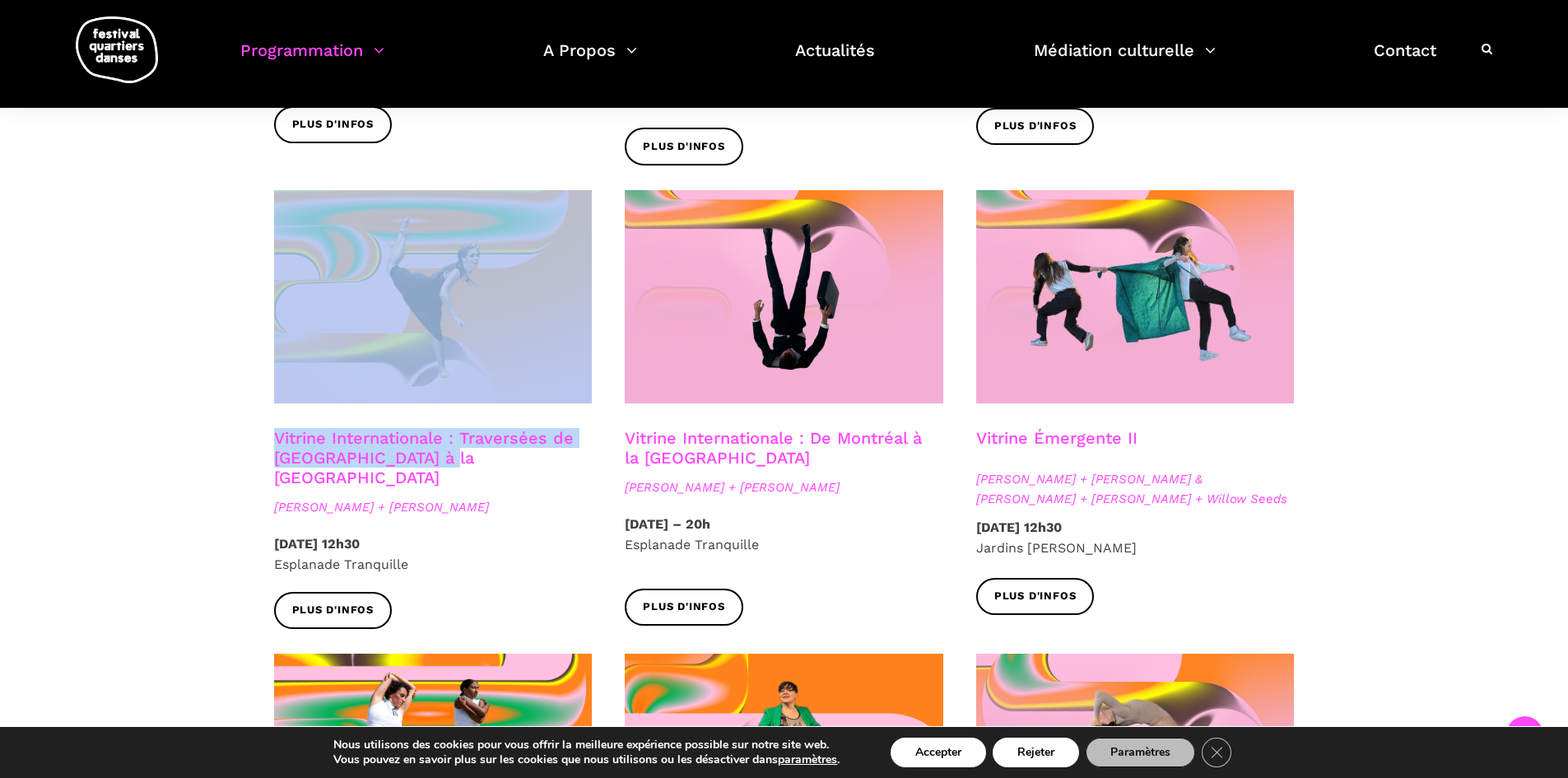
drag, startPoint x: 253, startPoint y: 395, endPoint x: 442, endPoint y: 433, distance: 192.8
click at [442, 433] on div "Spectacles extérieurs gratuits Pré-FQD A'nó:wara Dance Theatre - Ma nature urba…" at bounding box center [785, 120] width 1087 height 1972
copy div "Vitrine Internationale : Traversées de [GEOGRAPHIC_DATA] à la [GEOGRAPHIC_DATA]"
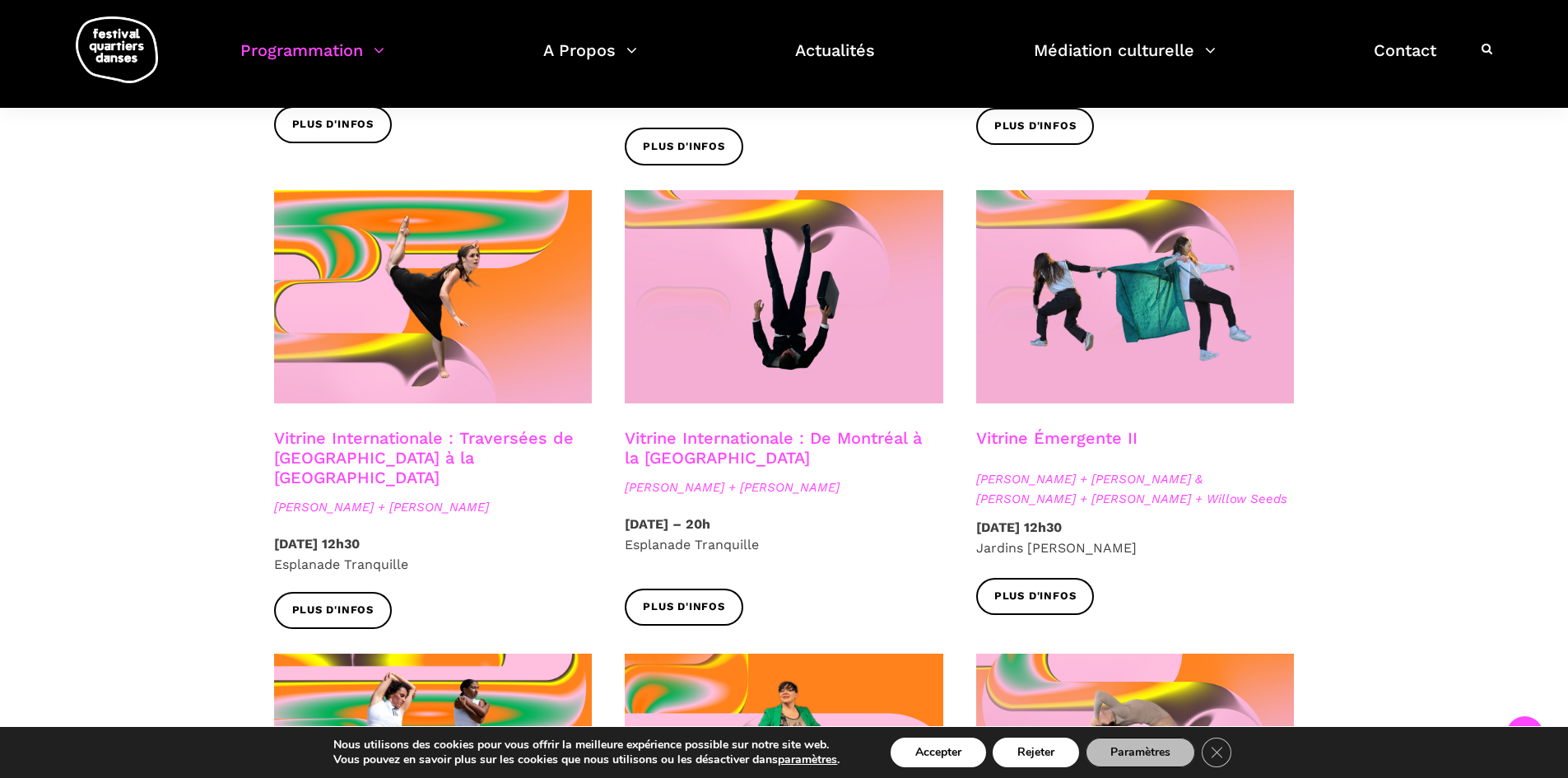
click at [174, 457] on div "Spectacles extérieurs gratuits Pré-FQD A'nó:wara Dance Theatre - Ma nature urba…" at bounding box center [784, 120] width 1568 height 1972
drag, startPoint x: 213, startPoint y: 463, endPoint x: 483, endPoint y: 469, distance: 270.1
click at [483, 469] on div "Spectacles extérieurs gratuits Pré-FQD A'nó:wara Dance Theatre - Ma nature urba…" at bounding box center [784, 120] width 1568 height 1972
copy span "[PERSON_NAME] + [PERSON_NAME]"
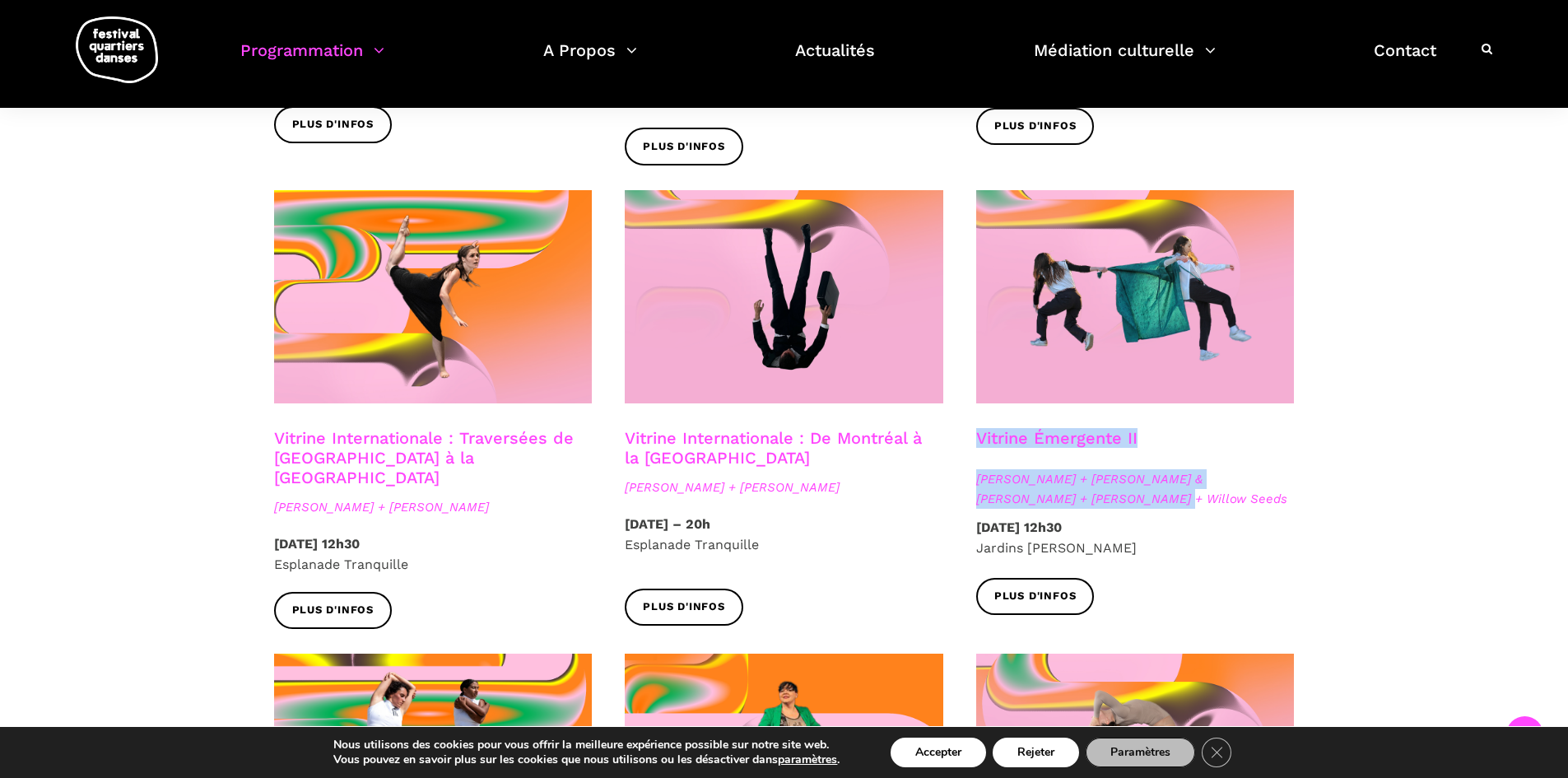
drag, startPoint x: 978, startPoint y: 441, endPoint x: 1057, endPoint y: 474, distance: 85.6
click at [1057, 474] on div "Vitrine Émergente II Anna Vauquier + Lara & Jhazza + Vincent Lacasse + Willow S…" at bounding box center [1136, 473] width 352 height 89
copy div "Vitrine Émergente II Anna Vauquier + Lara & Jhazza + Vincent Lacasse + Willow S…"
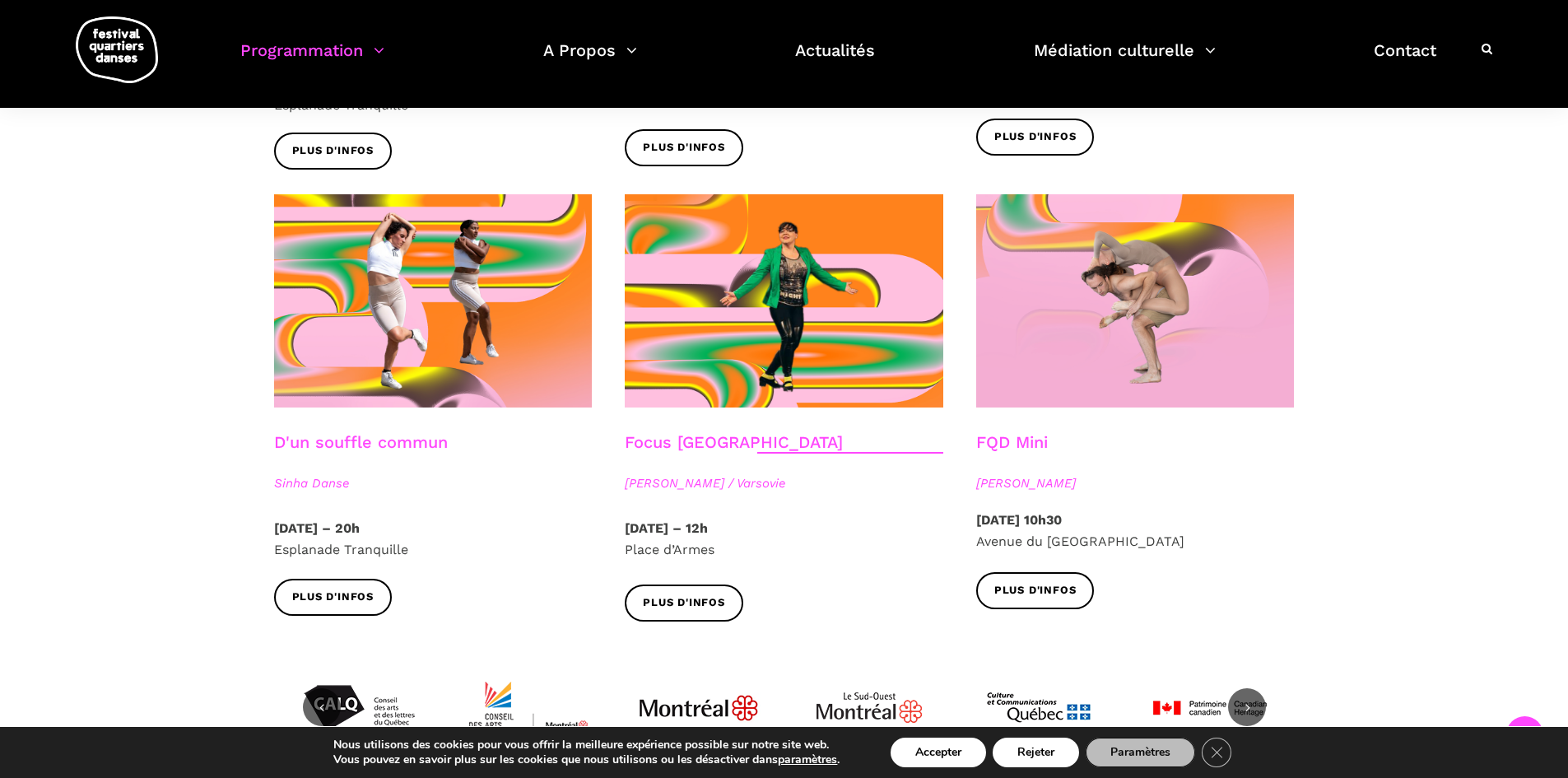
scroll to position [1761, 0]
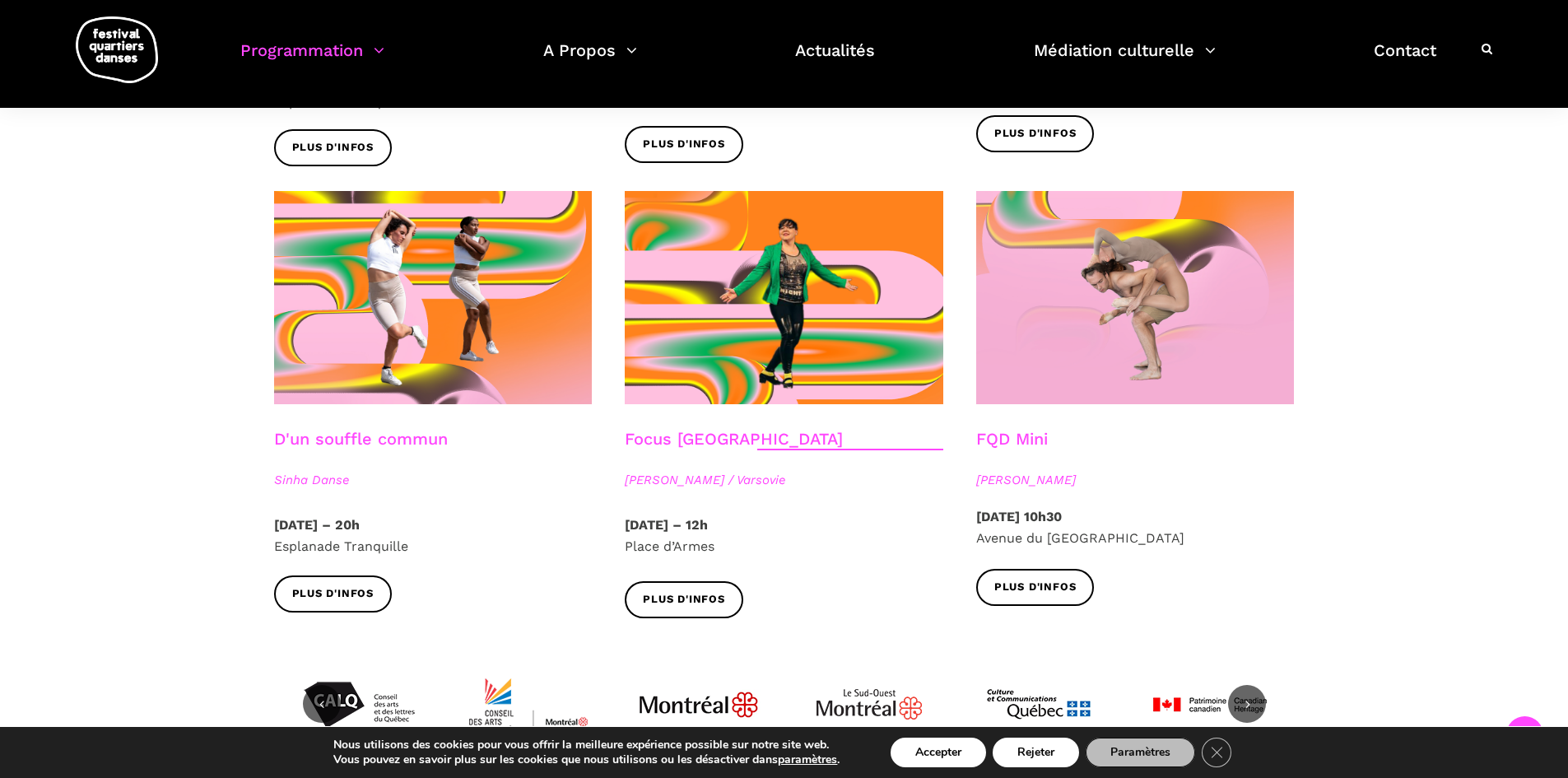
click at [733, 471] on span "[PERSON_NAME] / Varsovie" at bounding box center [783, 481] width 318 height 20
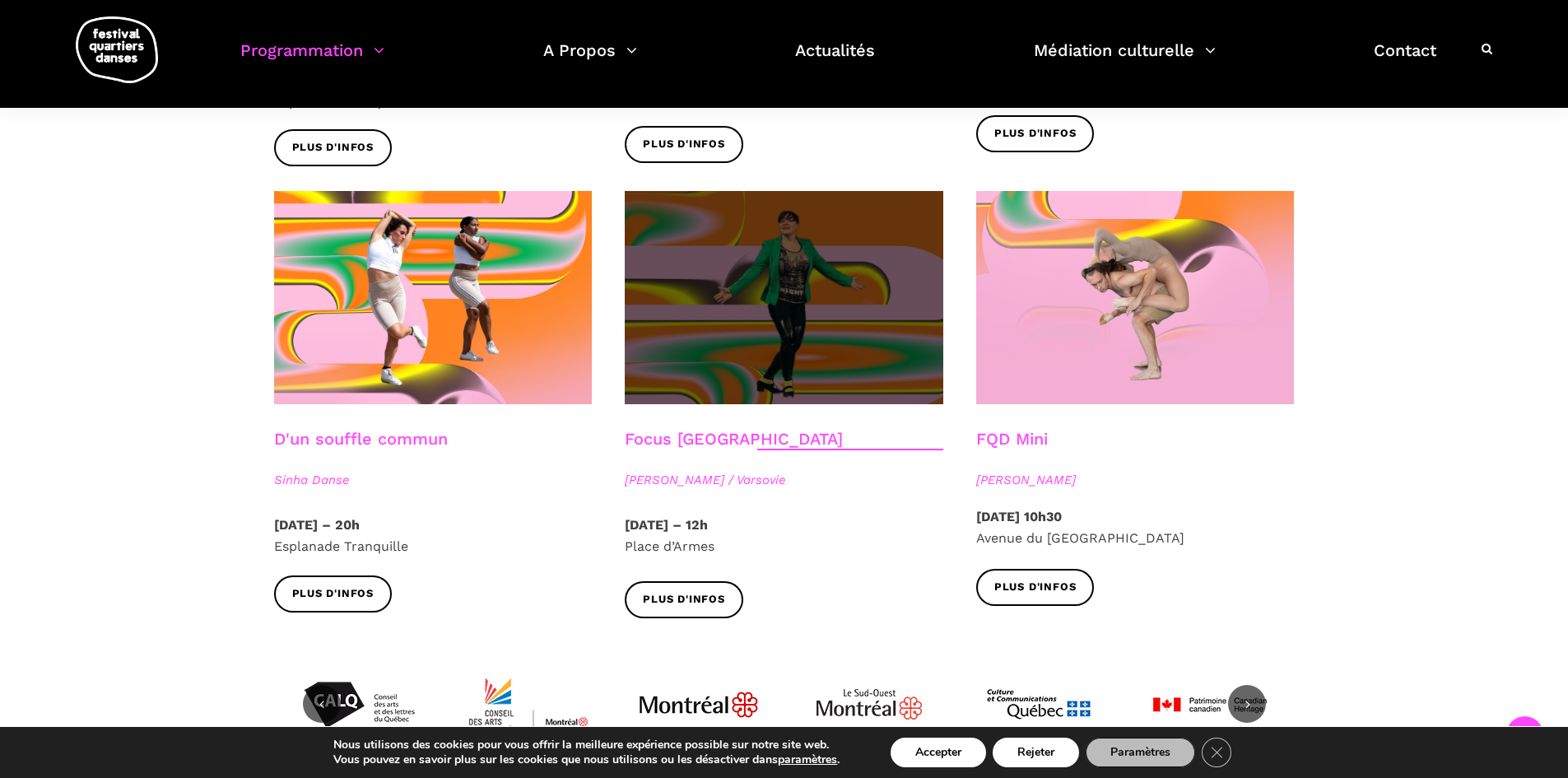
click at [804, 368] on span at bounding box center [783, 297] width 318 height 213
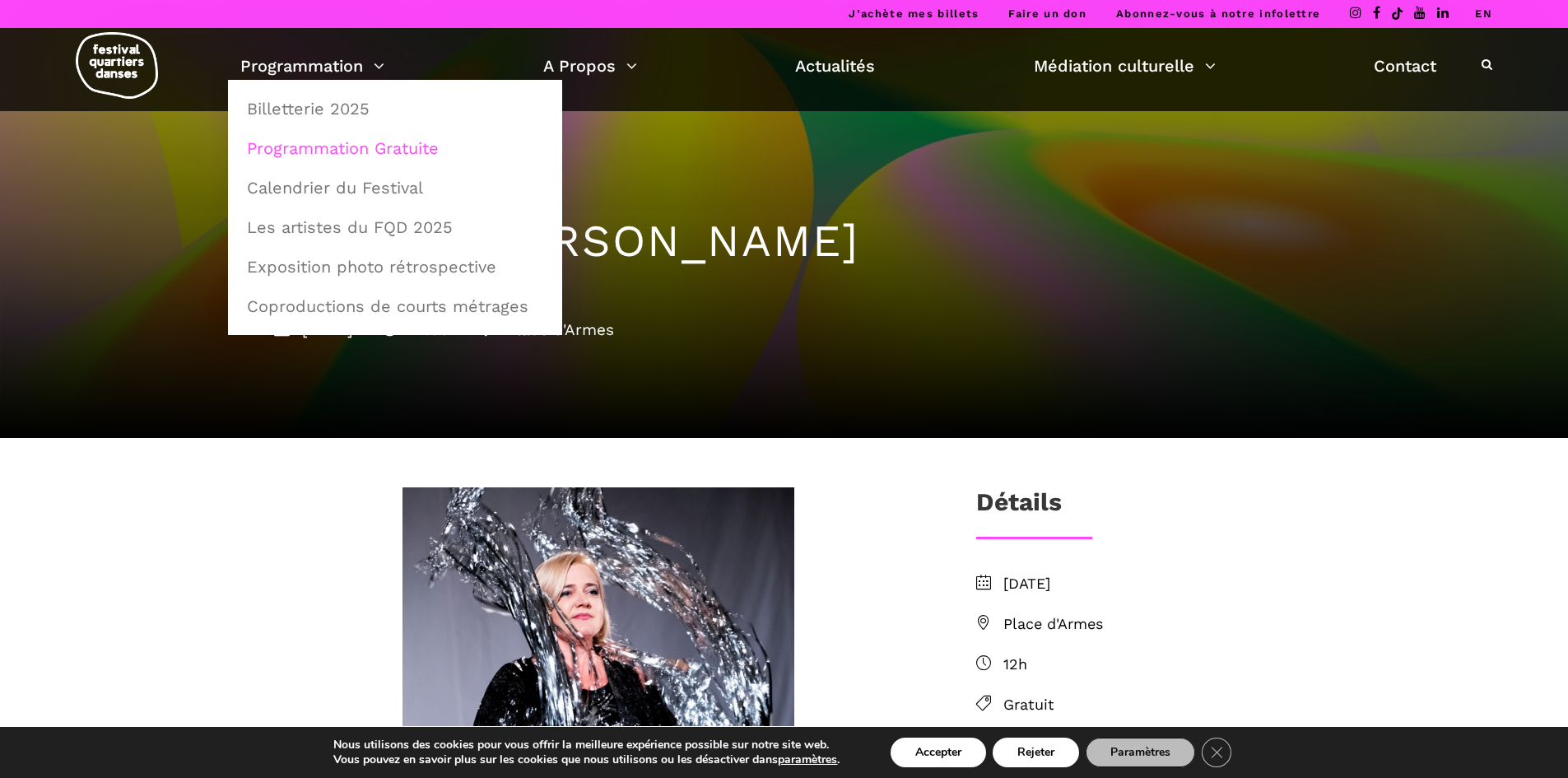
click at [347, 141] on link "Programmation Gratuite" at bounding box center [395, 149] width 316 height 38
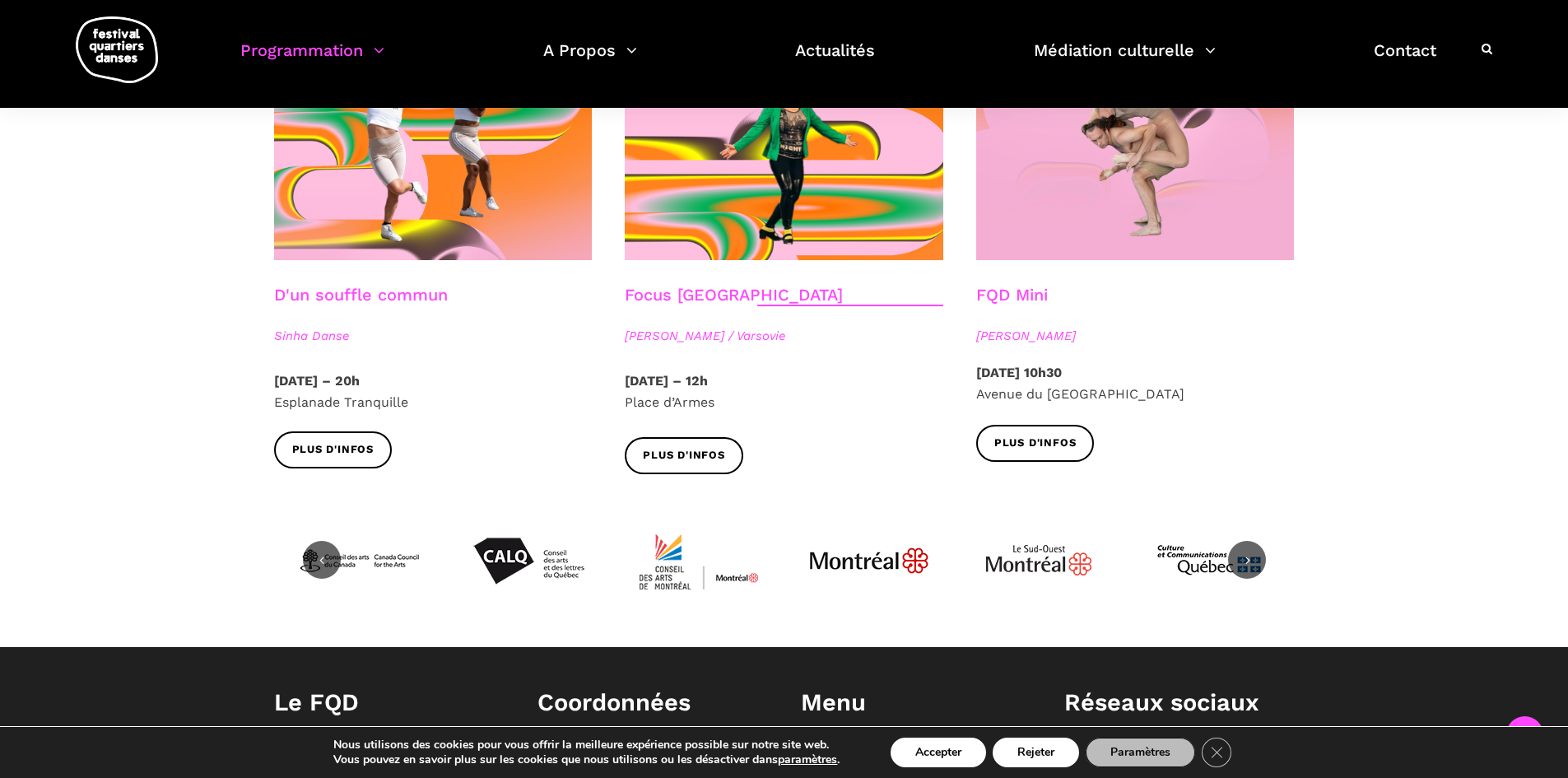
scroll to position [1922, 0]
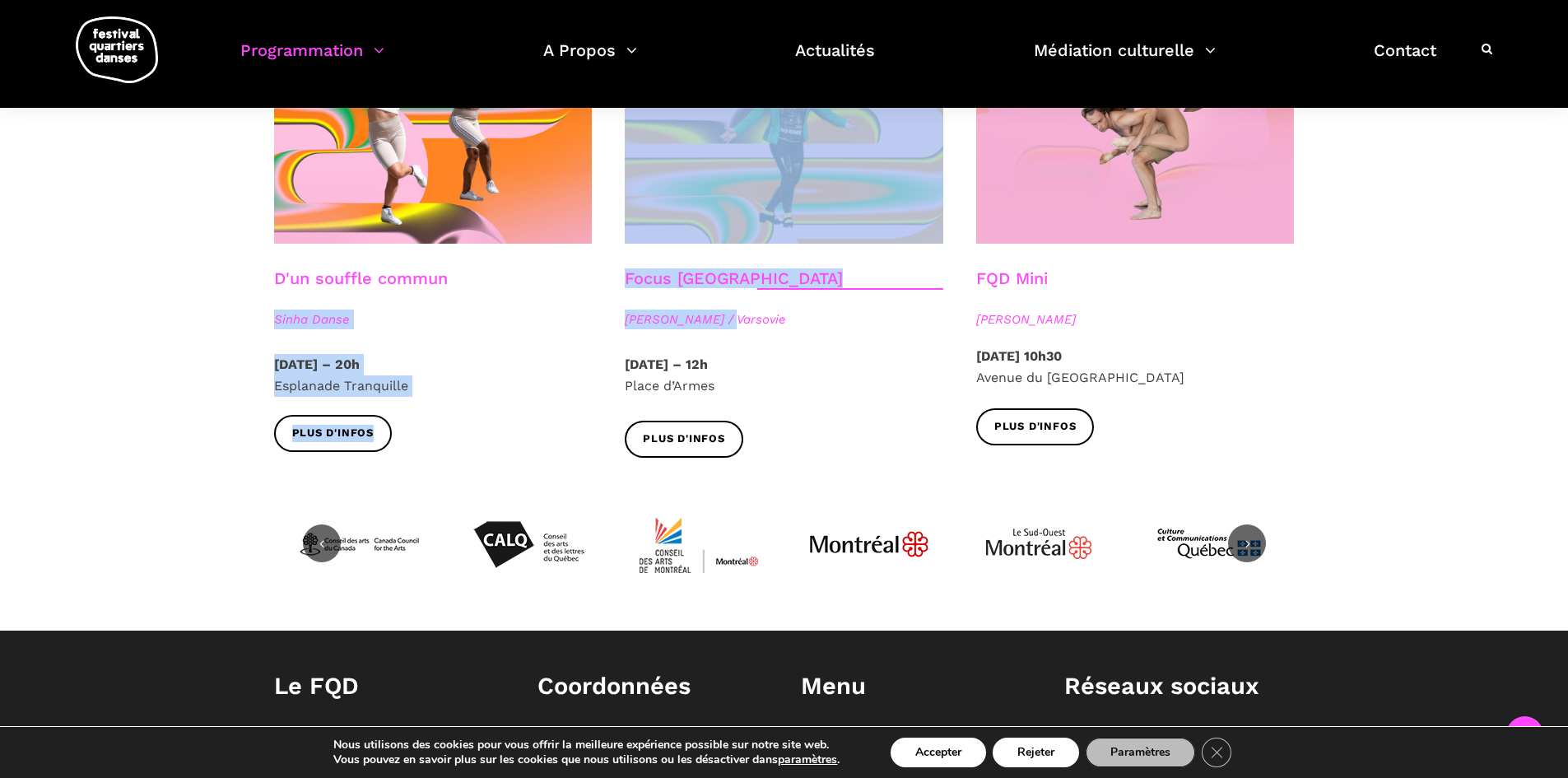
copy div "Sinha Danse [DATE] – 20h Esplanade Tranquille Plus d'infos Focus [GEOGRAPHIC_DA…"
drag, startPoint x: 590, startPoint y: 268, endPoint x: 733, endPoint y: 296, distance: 145.7
